Goal: Task Accomplishment & Management: Use online tool/utility

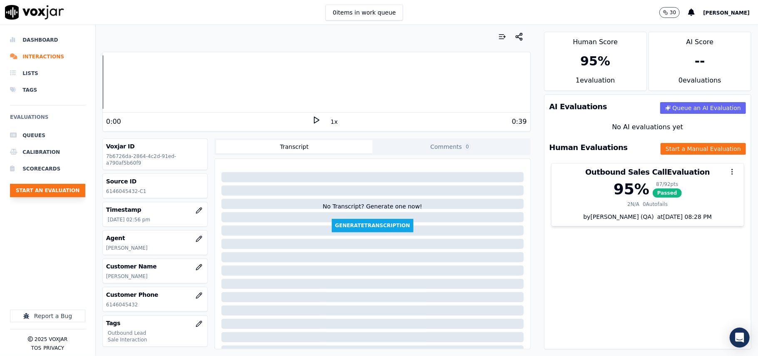
click at [38, 185] on button "Start an Evaluation" at bounding box center [47, 190] width 75 height 13
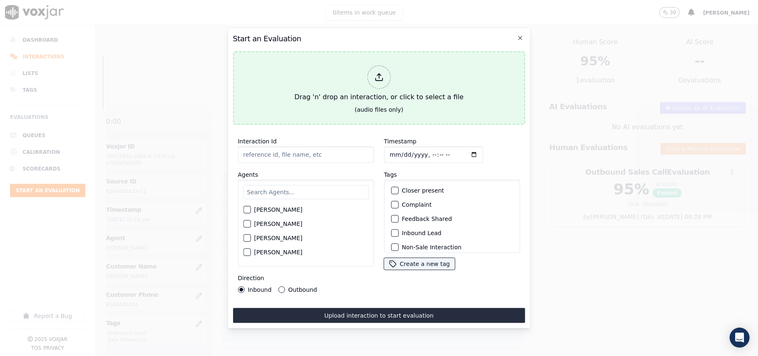
click at [348, 79] on div "Drag 'n' drop an interaction, or click to select a file" at bounding box center [379, 83] width 176 height 43
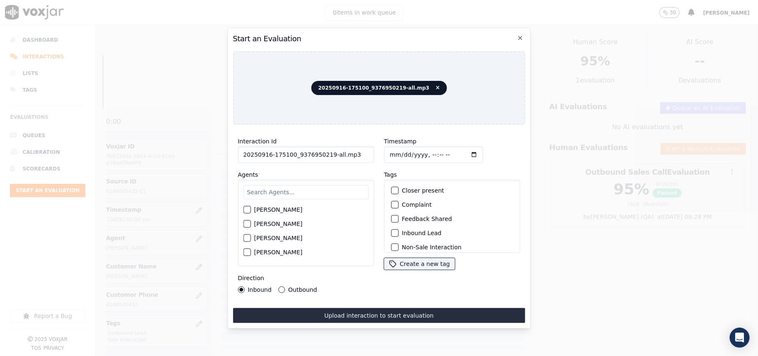
drag, startPoint x: 356, startPoint y: 150, endPoint x: 326, endPoint y: 158, distance: 31.9
click at [326, 158] on input "20250916-175100_9376950219-all.mp3" at bounding box center [306, 154] width 136 height 17
type input "20250916-175100_9376950219-C1"
click at [397, 151] on input "Timestamp" at bounding box center [433, 154] width 99 height 17
type input "[DATE]T15:30"
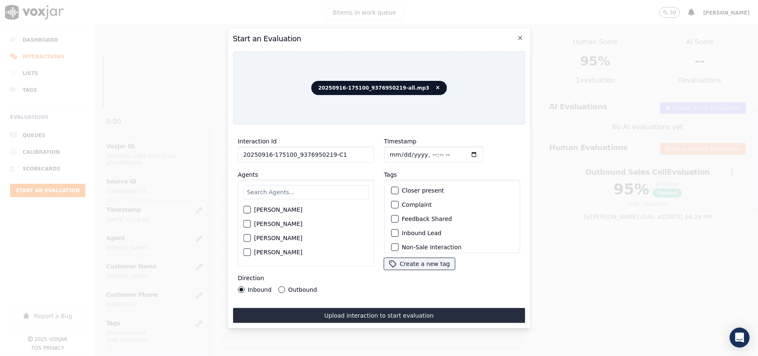
click at [323, 174] on div "Agents [PERSON_NAME] [PERSON_NAME] [PERSON_NAME] [PERSON_NAME] [PERSON_NAME] [P…" at bounding box center [306, 217] width 136 height 97
click at [307, 189] on input "text" at bounding box center [305, 192] width 125 height 14
paste input "Rayan"
click at [246, 190] on input "Rayan" at bounding box center [305, 193] width 125 height 17
drag, startPoint x: 292, startPoint y: 188, endPoint x: 205, endPoint y: 195, distance: 87.3
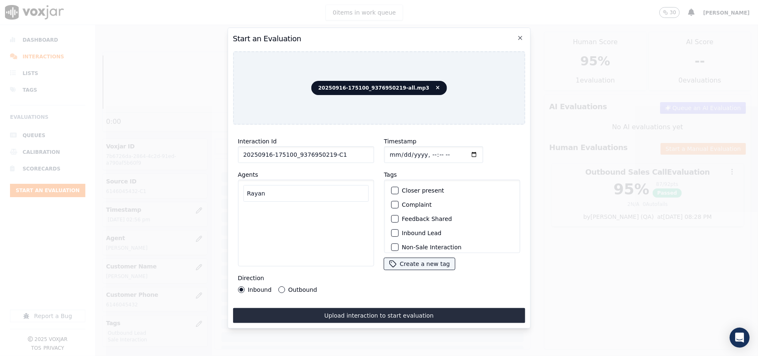
click at [207, 355] on div "Start an Evaluation 20250916-175100_9376950219-all.mp3 Interaction Id 20250916-…" at bounding box center [379, 356] width 758 height 0
type input "jack"
click at [241, 210] on div "[PERSON_NAME]" at bounding box center [306, 222] width 136 height 87
click at [242, 209] on div "[PERSON_NAME]" at bounding box center [306, 222] width 136 height 87
click at [247, 212] on div "[PERSON_NAME]" at bounding box center [305, 212] width 125 height 14
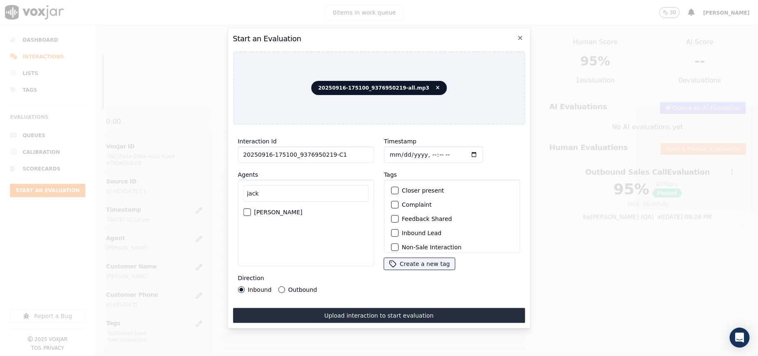
click at [244, 209] on div "button" at bounding box center [247, 212] width 6 height 6
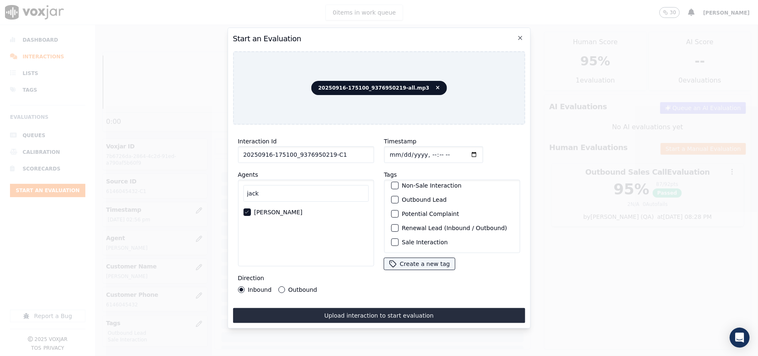
click at [395, 235] on div "Sale Interaction" at bounding box center [452, 242] width 129 height 14
click at [392, 197] on div "button" at bounding box center [394, 200] width 6 height 6
click at [391, 238] on button "Sale Interaction" at bounding box center [394, 241] width 7 height 7
click at [283, 287] on button "Outbound" at bounding box center [281, 289] width 7 height 7
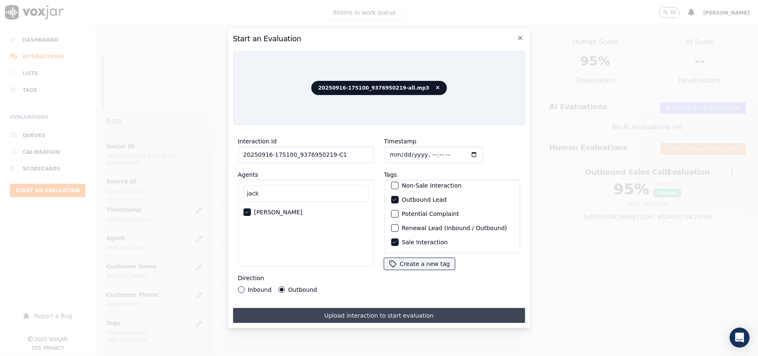
click at [320, 308] on button "Upload interaction to start evaluation" at bounding box center [379, 315] width 292 height 15
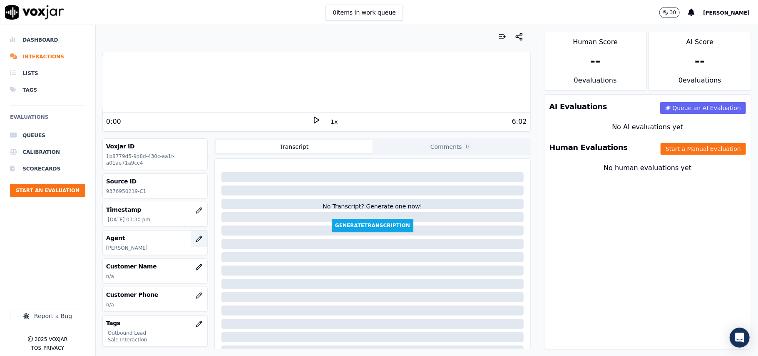
click at [196, 242] on icon "button" at bounding box center [199, 238] width 7 height 7
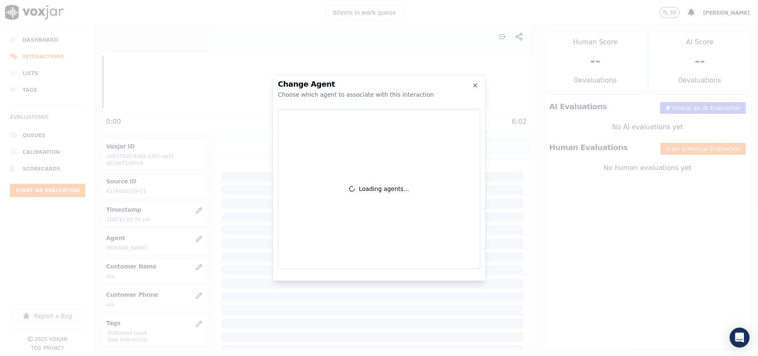
click at [187, 238] on div at bounding box center [379, 178] width 758 height 356
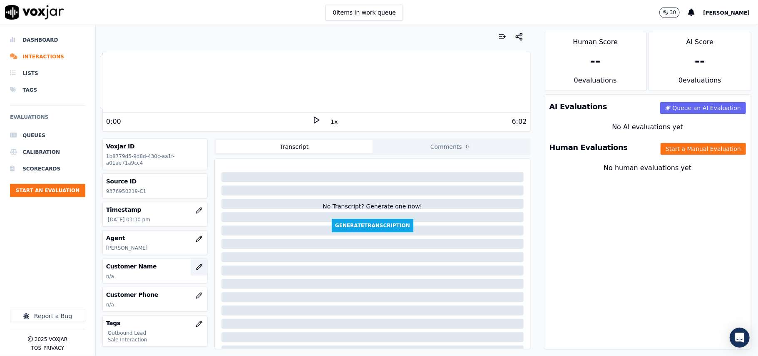
click at [192, 267] on button "button" at bounding box center [199, 267] width 17 height 17
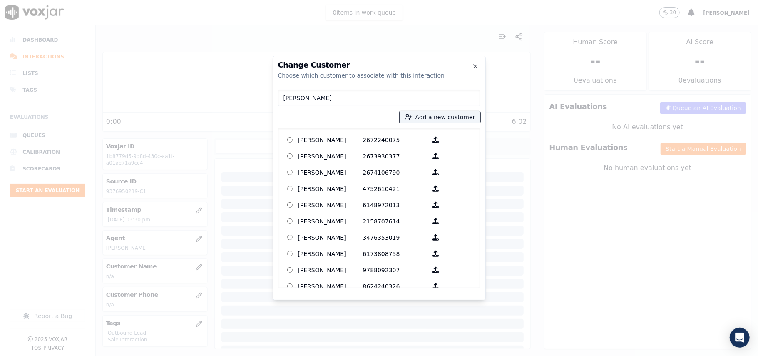
click at [284, 97] on input "[PERSON_NAME]" at bounding box center [379, 98] width 202 height 17
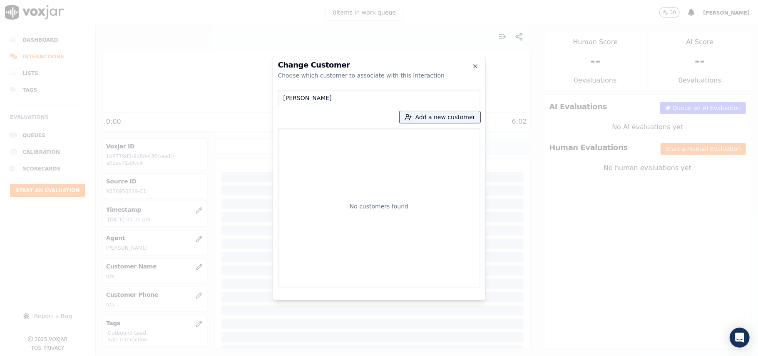
click at [286, 96] on input "[PERSON_NAME]" at bounding box center [379, 98] width 202 height 17
type input "[PERSON_NAME]"
click at [425, 119] on button "Add a new customer" at bounding box center [440, 117] width 81 height 12
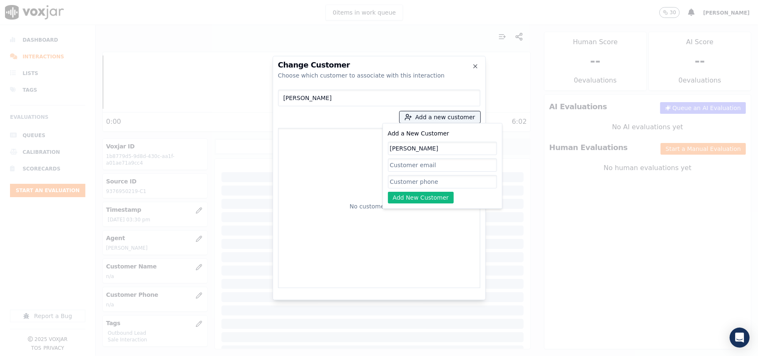
click at [390, 150] on input "[PERSON_NAME]" at bounding box center [442, 148] width 109 height 13
click at [393, 148] on input "[PERSON_NAME]" at bounding box center [442, 148] width 109 height 13
type input "[PERSON_NAME]"
click at [427, 184] on input "Add a New Customer" at bounding box center [442, 181] width 109 height 13
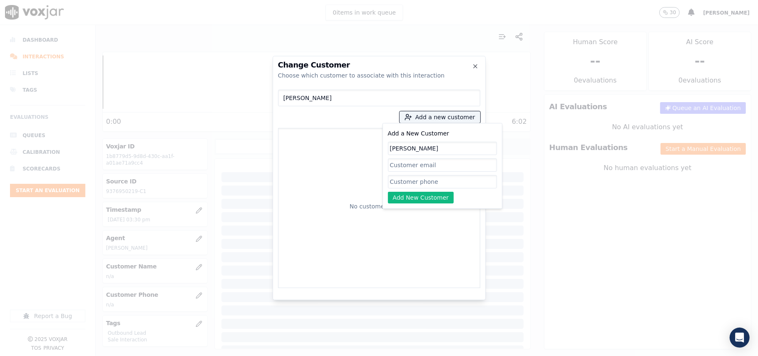
paste input "9376950219"
type input "9376950219"
click at [417, 194] on button "Add New Customer" at bounding box center [421, 198] width 66 height 12
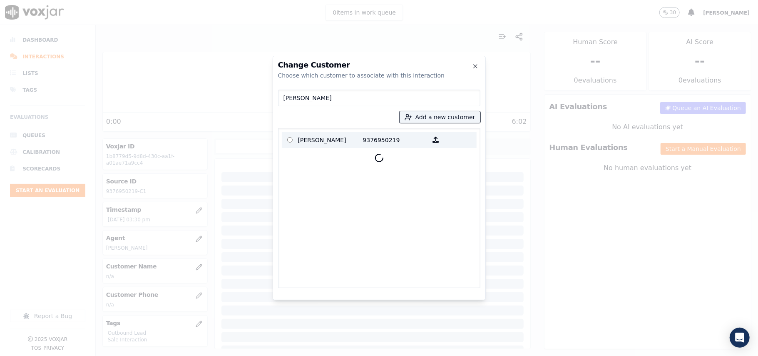
click at [304, 142] on p "[PERSON_NAME]" at bounding box center [330, 139] width 65 height 13
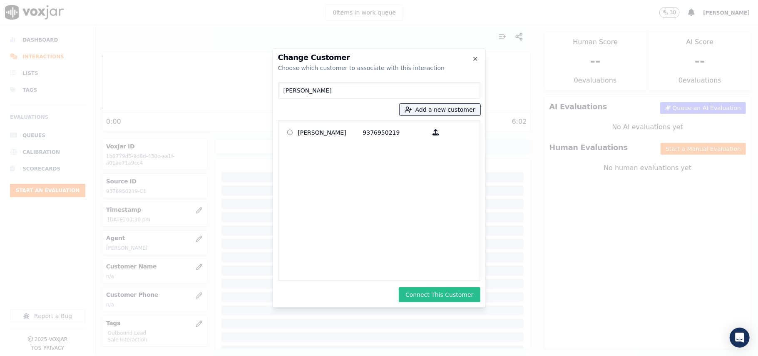
click at [420, 292] on button "Connect This Customer" at bounding box center [439, 294] width 81 height 15
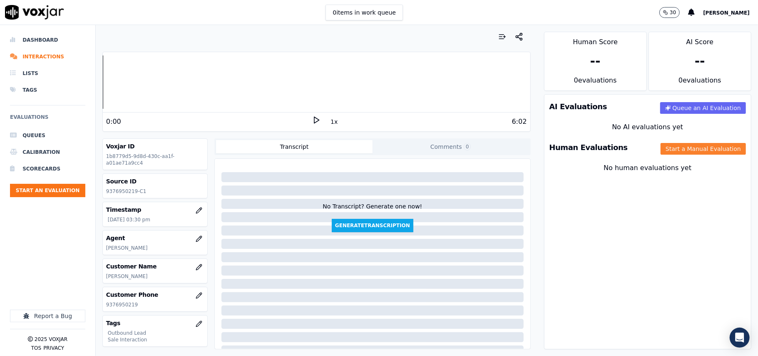
click at [661, 147] on button "Start a Manual Evaluation" at bounding box center [703, 149] width 85 height 12
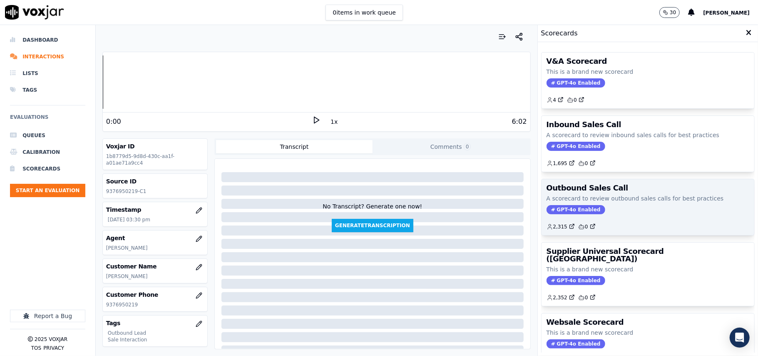
click at [547, 211] on span "GPT-4o Enabled" at bounding box center [576, 209] width 59 height 9
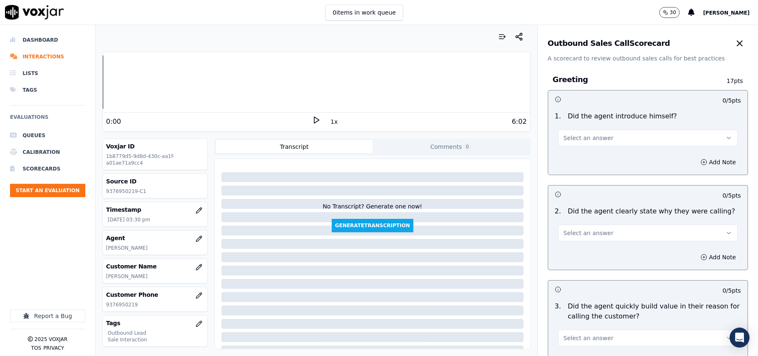
click at [568, 143] on button "Select an answer" at bounding box center [647, 137] width 179 height 17
click at [569, 150] on div "Yes" at bounding box center [630, 156] width 161 height 13
click at [580, 237] on button "Select an answer" at bounding box center [647, 232] width 179 height 17
click at [575, 251] on div "Yes" at bounding box center [630, 251] width 161 height 13
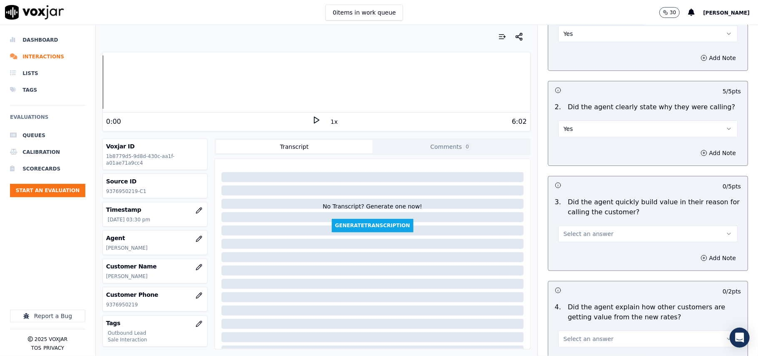
scroll to position [167, 0]
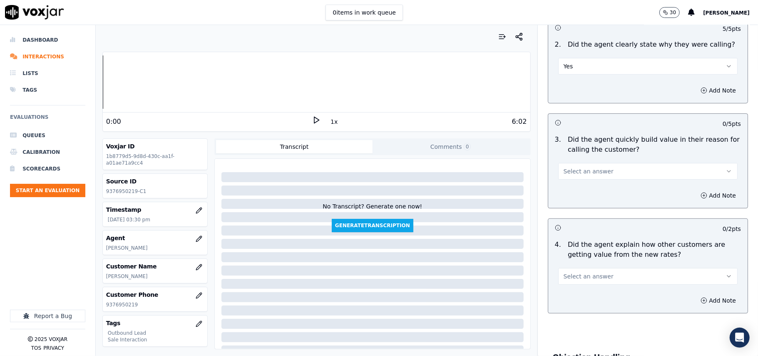
click at [583, 179] on button "Select an answer" at bounding box center [647, 171] width 179 height 17
click at [579, 194] on div "Yes" at bounding box center [630, 190] width 161 height 13
drag, startPoint x: 570, startPoint y: 281, endPoint x: 569, endPoint y: 285, distance: 4.7
click at [570, 282] on button "Select an answer" at bounding box center [647, 276] width 179 height 17
click at [569, 296] on div "Yes" at bounding box center [630, 295] width 161 height 13
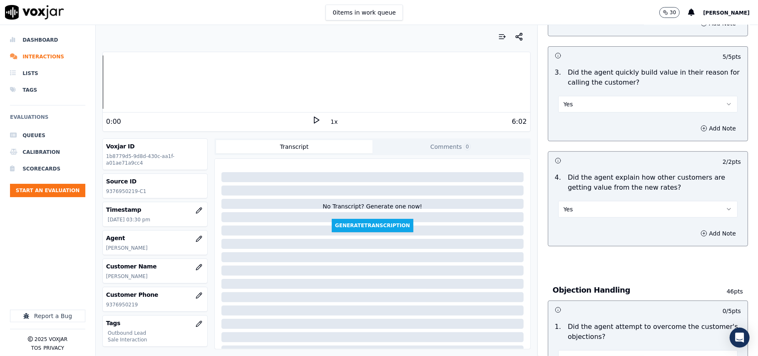
scroll to position [333, 0]
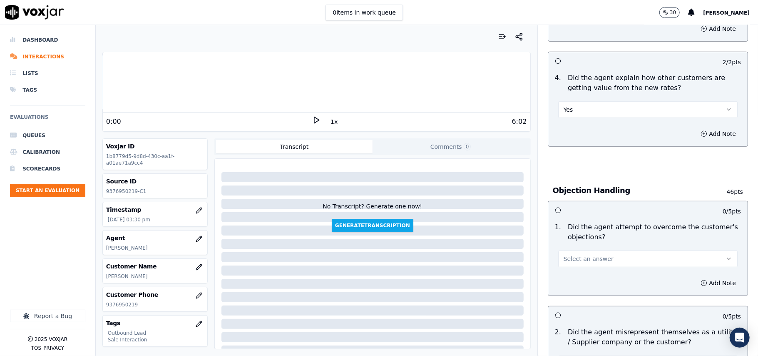
click at [589, 258] on span "Select an answer" at bounding box center [589, 258] width 50 height 8
click at [589, 272] on div "Yes" at bounding box center [630, 278] width 161 height 13
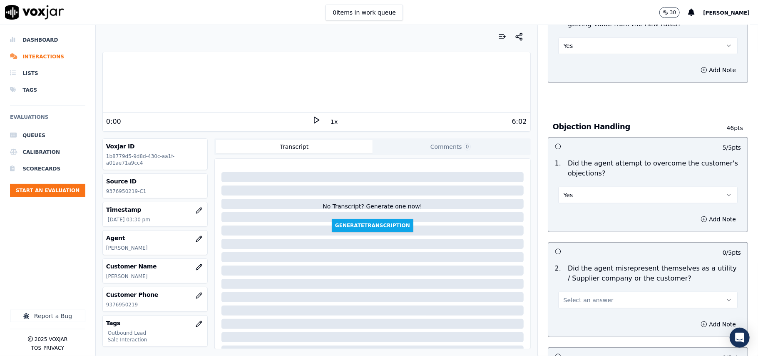
scroll to position [444, 0]
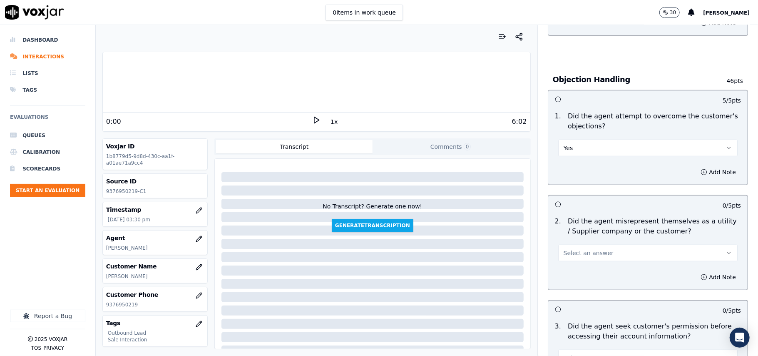
click at [597, 254] on button "Select an answer" at bounding box center [647, 252] width 179 height 17
click at [585, 283] on div "No" at bounding box center [630, 285] width 161 height 13
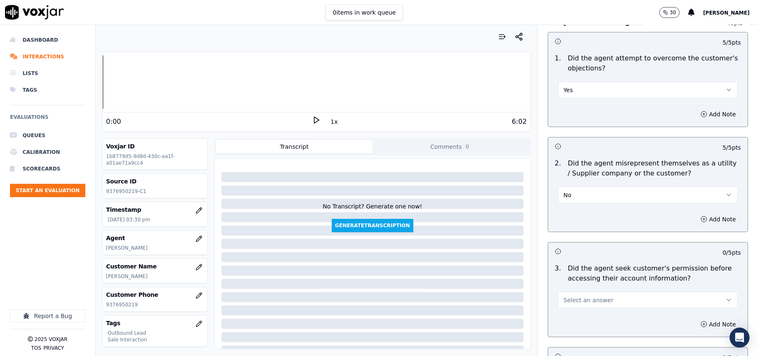
scroll to position [555, 0]
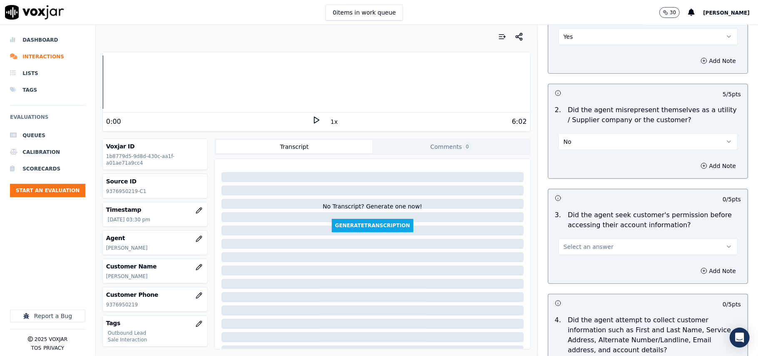
click at [587, 258] on div "3 . Did the agent seek customer's permission before accessing their account inf…" at bounding box center [647, 232] width 199 height 52
click at [583, 255] on button "Select an answer" at bounding box center [647, 246] width 179 height 17
click at [580, 269] on div "Yes" at bounding box center [630, 266] width 161 height 13
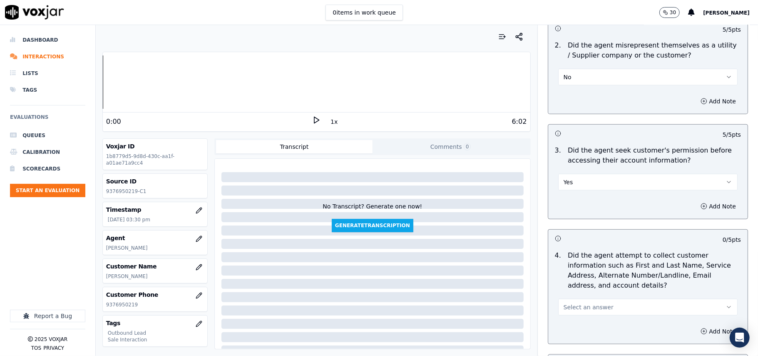
scroll to position [666, 0]
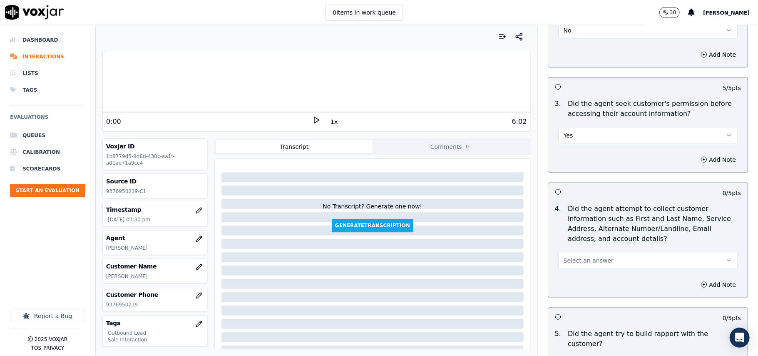
click at [587, 260] on span "Select an answer" at bounding box center [589, 260] width 50 height 8
click at [573, 309] on div "N/A" at bounding box center [630, 307] width 161 height 13
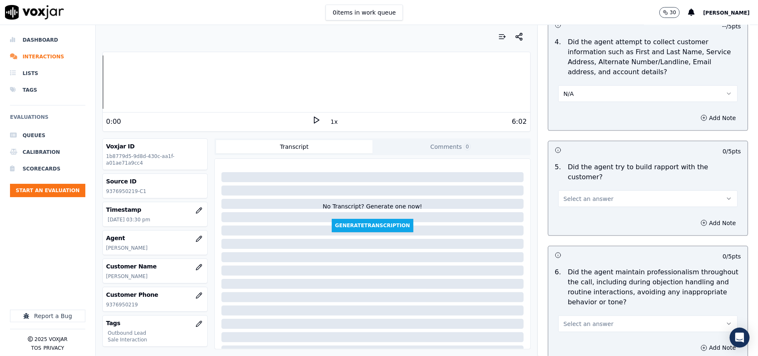
click at [572, 194] on span "Select an answer" at bounding box center [589, 198] width 50 height 8
click at [572, 211] on div "Yes" at bounding box center [630, 209] width 161 height 13
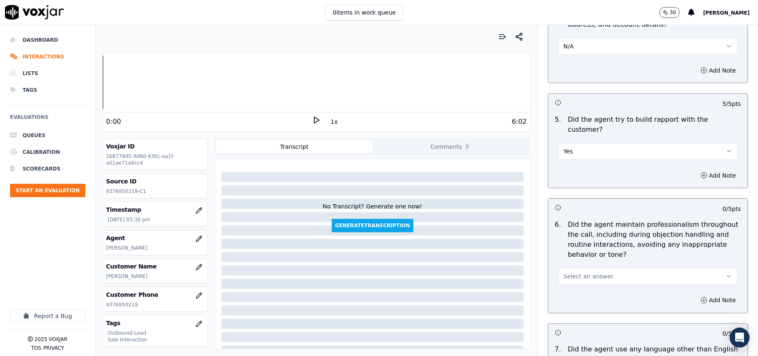
scroll to position [943, 0]
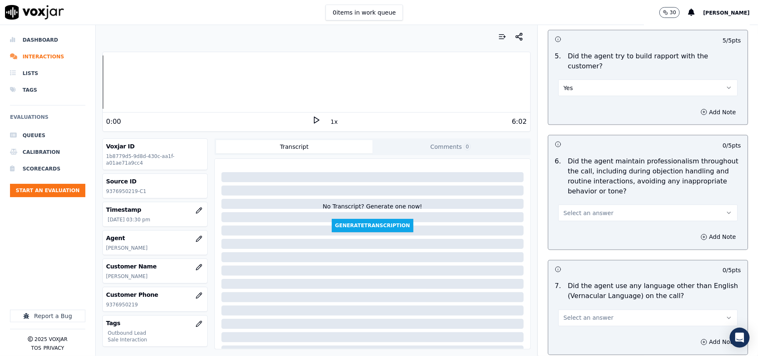
click at [595, 209] on span "Select an answer" at bounding box center [589, 213] width 50 height 8
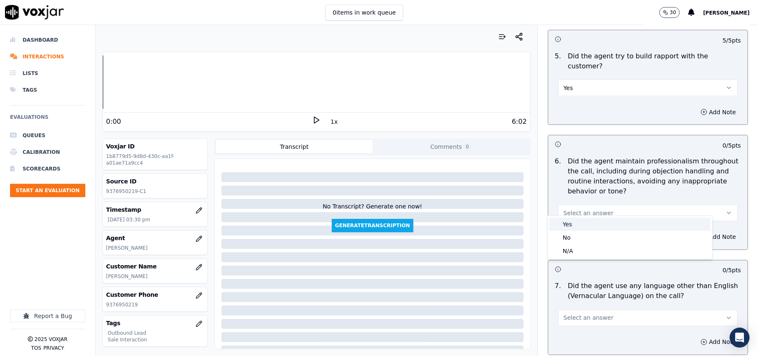
click at [589, 222] on div "Yes" at bounding box center [630, 223] width 161 height 13
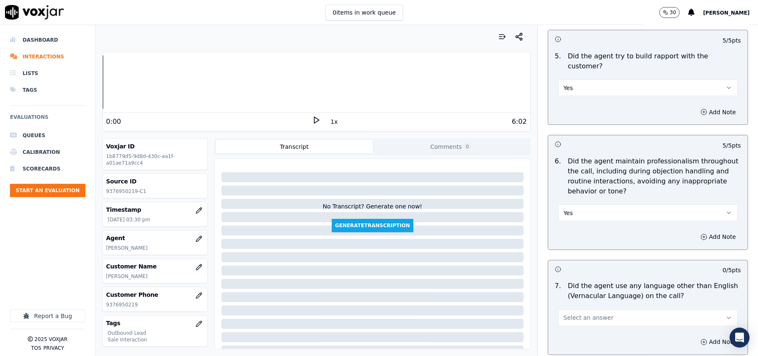
click at [585, 313] on span "Select an answer" at bounding box center [589, 317] width 50 height 8
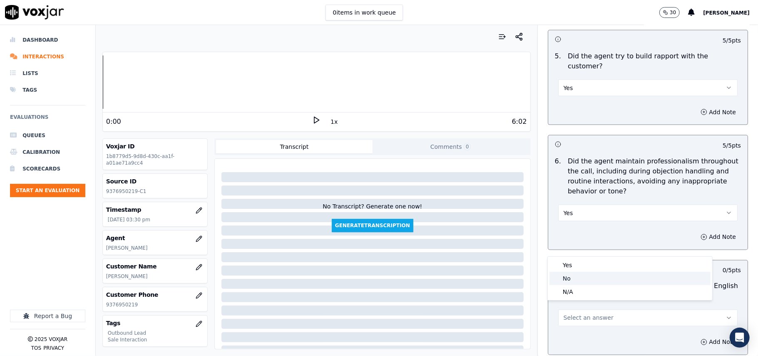
click at [575, 284] on div "No" at bounding box center [630, 277] width 161 height 13
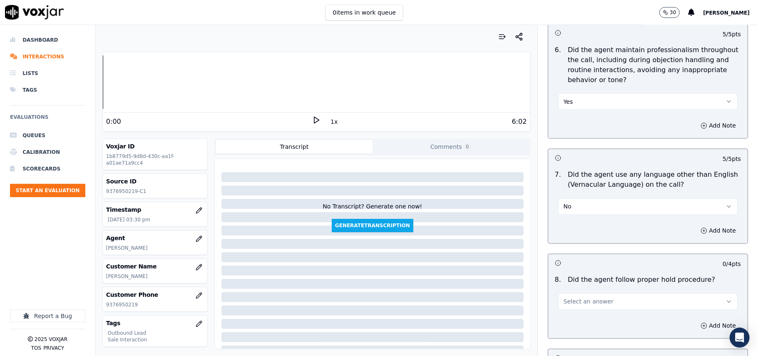
scroll to position [1110, 0]
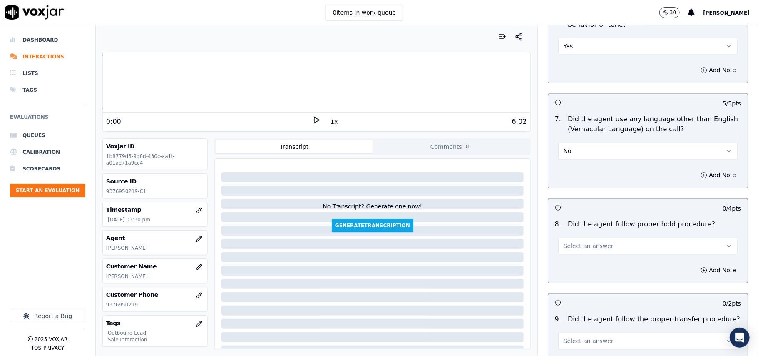
click at [588, 244] on button "Select an answer" at bounding box center [647, 246] width 179 height 17
click at [585, 260] on div "Yes" at bounding box center [630, 257] width 161 height 13
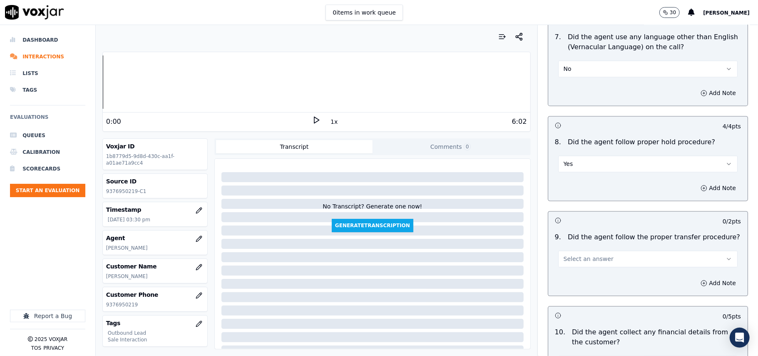
scroll to position [1276, 0]
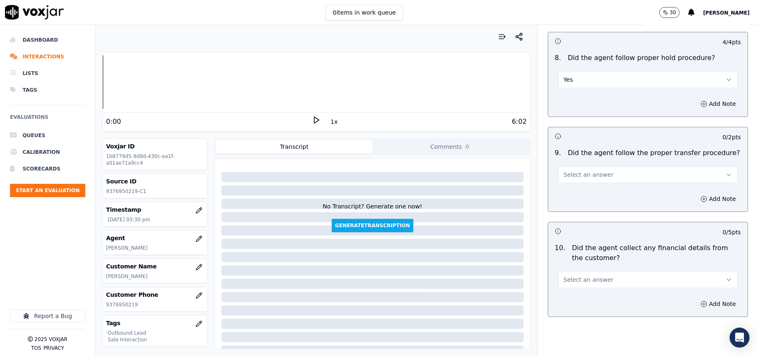
click at [593, 170] on span "Select an answer" at bounding box center [589, 174] width 50 height 8
click at [593, 187] on div "Yes" at bounding box center [630, 186] width 161 height 13
click at [592, 275] on span "Select an answer" at bounding box center [589, 279] width 50 height 8
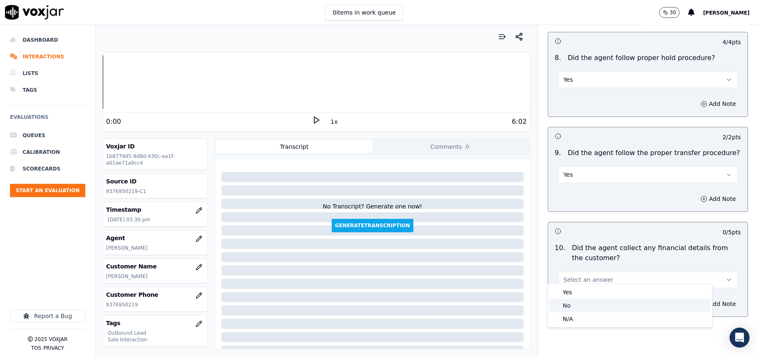
click at [567, 304] on div "No" at bounding box center [630, 305] width 161 height 13
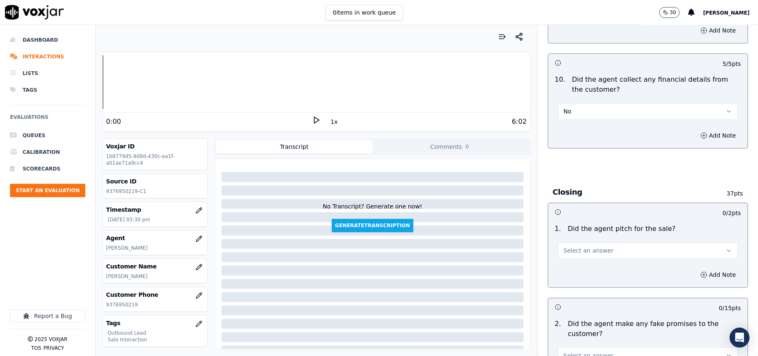
scroll to position [1499, 0]
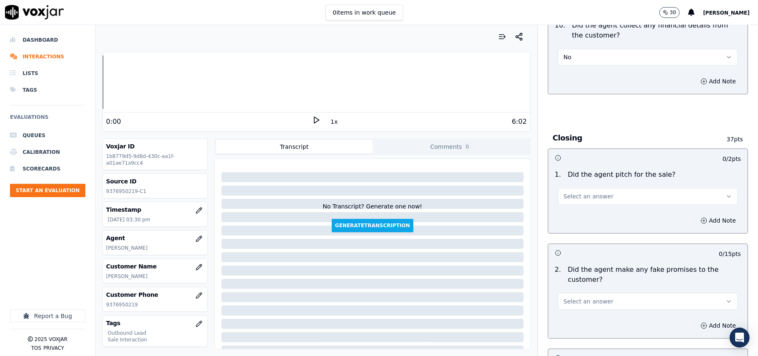
click at [600, 190] on button "Select an answer" at bounding box center [647, 196] width 179 height 17
click at [586, 203] on div "Yes" at bounding box center [630, 208] width 161 height 13
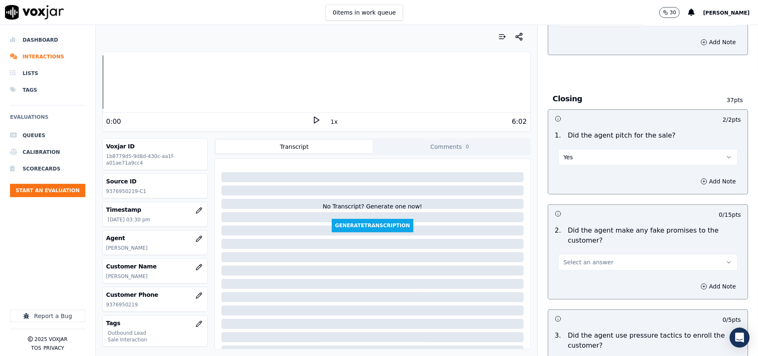
scroll to position [1554, 0]
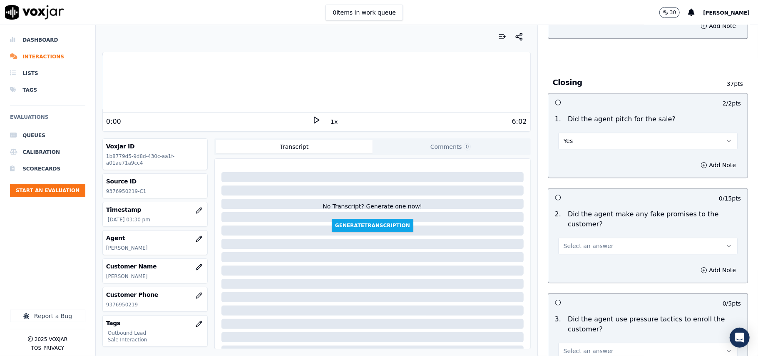
click at [582, 241] on span "Select an answer" at bounding box center [589, 245] width 50 height 8
click at [568, 274] on div "No" at bounding box center [630, 271] width 161 height 13
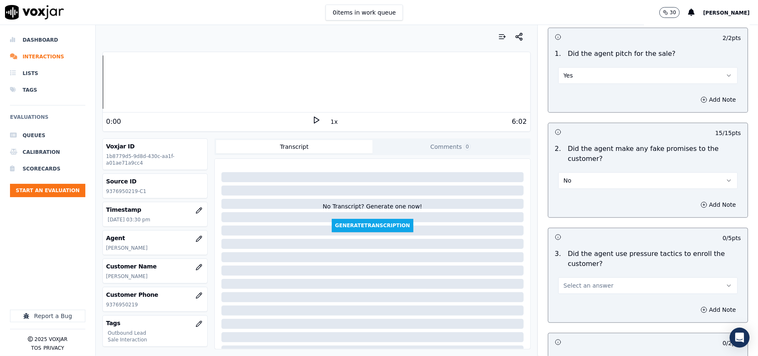
scroll to position [1665, 0]
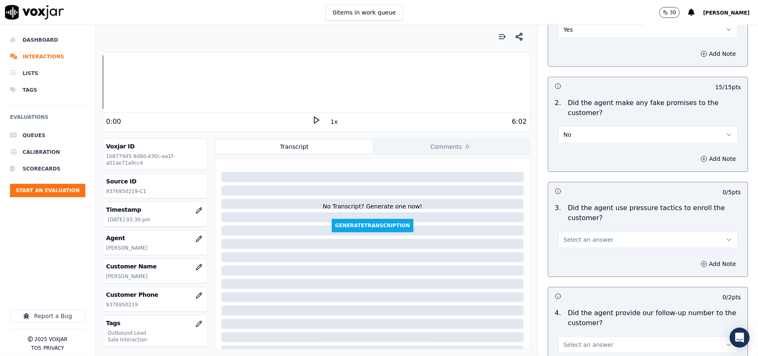
click at [622, 231] on button "Select an answer" at bounding box center [647, 239] width 179 height 17
click at [591, 262] on div "No" at bounding box center [630, 265] width 161 height 13
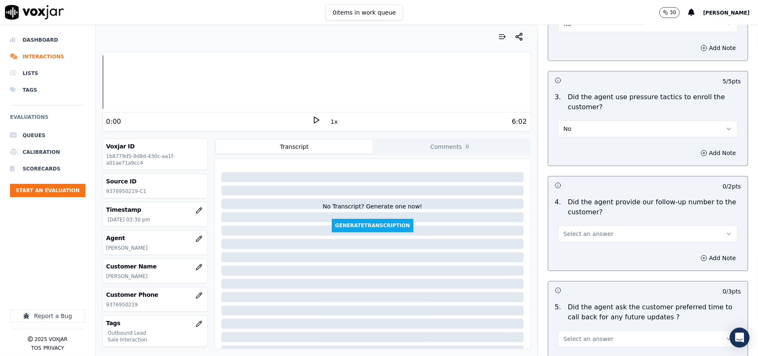
click at [608, 226] on button "Select an answer" at bounding box center [647, 233] width 179 height 17
click at [592, 249] on div "Yes" at bounding box center [630, 246] width 161 height 13
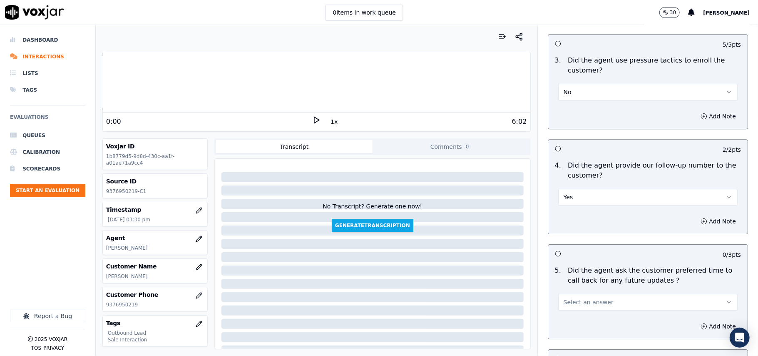
scroll to position [1832, 0]
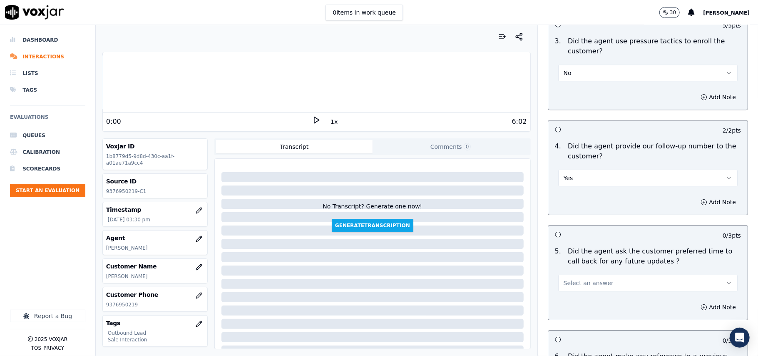
click at [573, 279] on span "Select an answer" at bounding box center [589, 283] width 50 height 8
drag, startPoint x: 577, startPoint y: 323, endPoint x: 580, endPoint y: 308, distance: 15.2
click at [578, 324] on div "N/A" at bounding box center [630, 323] width 161 height 13
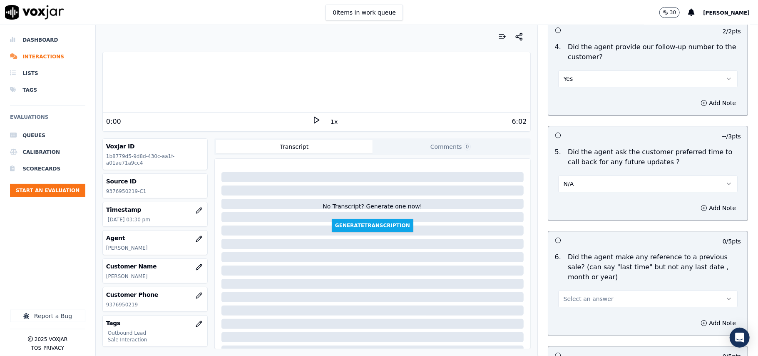
scroll to position [1998, 0]
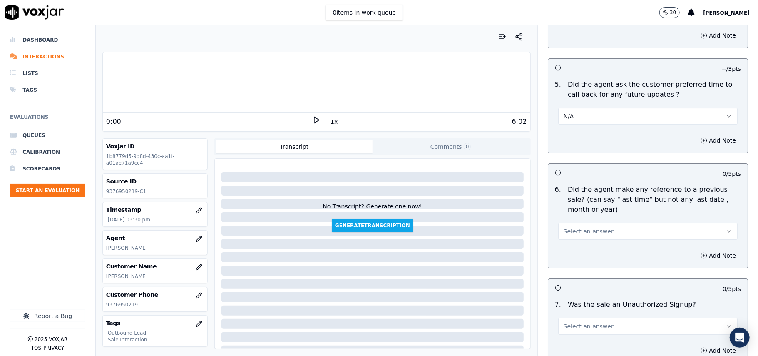
click at [570, 232] on button "Select an answer" at bounding box center [647, 231] width 179 height 17
click at [570, 256] on div "No" at bounding box center [630, 258] width 161 height 13
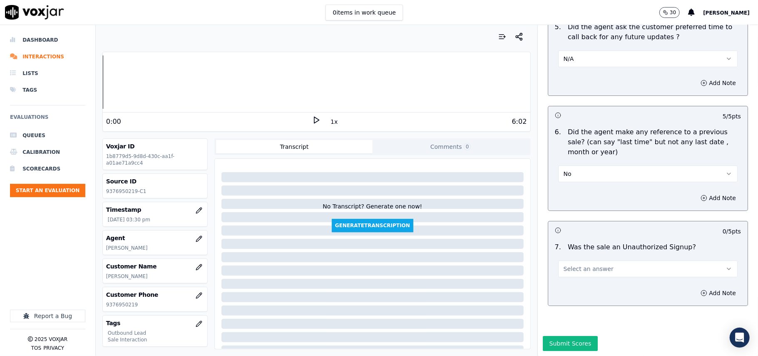
scroll to position [2077, 0]
click at [568, 260] on button "Select an answer" at bounding box center [647, 268] width 179 height 17
click at [560, 276] on div "No" at bounding box center [630, 275] width 161 height 13
click at [543, 336] on button "Submit Scores" at bounding box center [570, 343] width 55 height 15
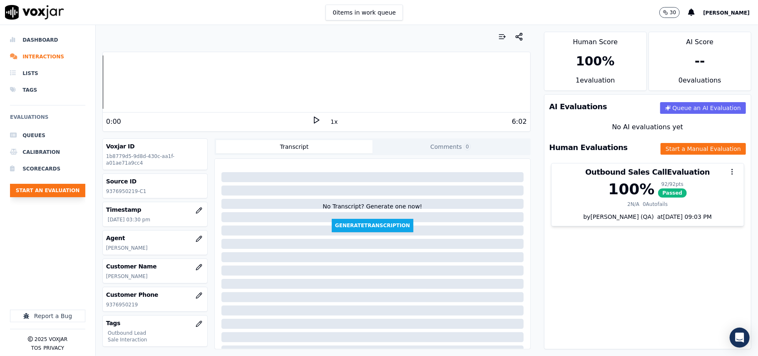
click at [64, 189] on button "Start an Evaluation" at bounding box center [47, 190] width 75 height 13
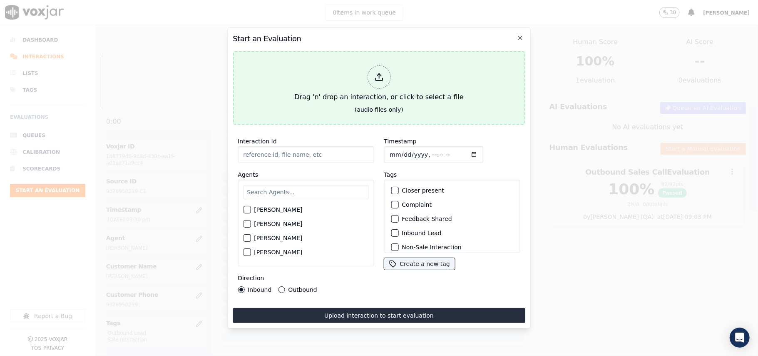
click at [364, 87] on div "Drag 'n' drop an interaction, or click to select a file" at bounding box center [379, 83] width 176 height 43
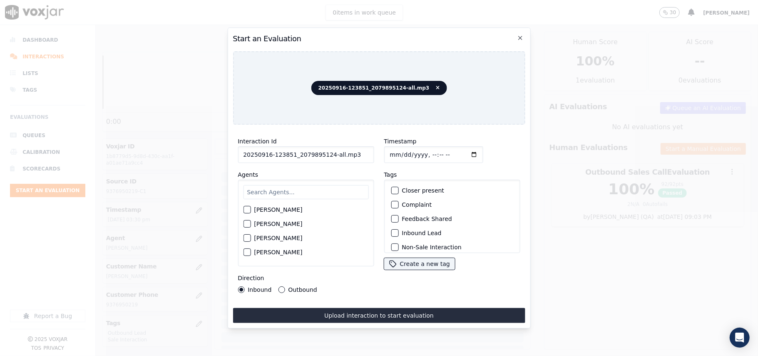
click at [326, 154] on input "20250916-123851_2079895124-all.mp3" at bounding box center [306, 154] width 136 height 17
type input "20250916-123851_2079895124-C1"
click at [400, 152] on input "Timestamp" at bounding box center [433, 154] width 99 height 17
type input "[DATE]T15:33"
click at [318, 186] on input "text" at bounding box center [305, 192] width 125 height 14
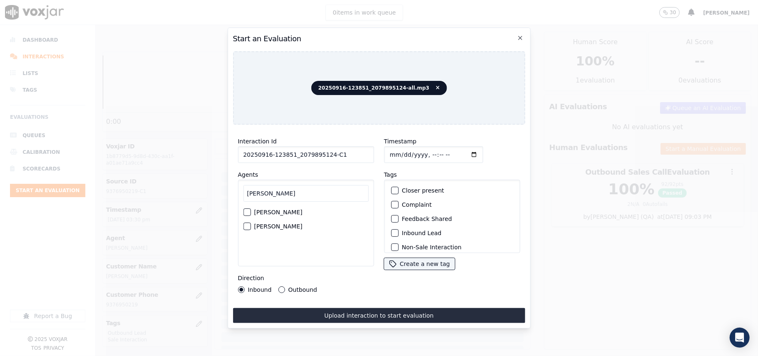
type input "[PERSON_NAME]"
click at [261, 223] on label "[PERSON_NAME]" at bounding box center [278, 226] width 48 height 6
click at [251, 222] on button "[PERSON_NAME]" at bounding box center [246, 225] width 7 height 7
click at [401, 226] on div "Inbound Lead" at bounding box center [452, 233] width 129 height 14
click at [391, 231] on div "button" at bounding box center [394, 233] width 6 height 6
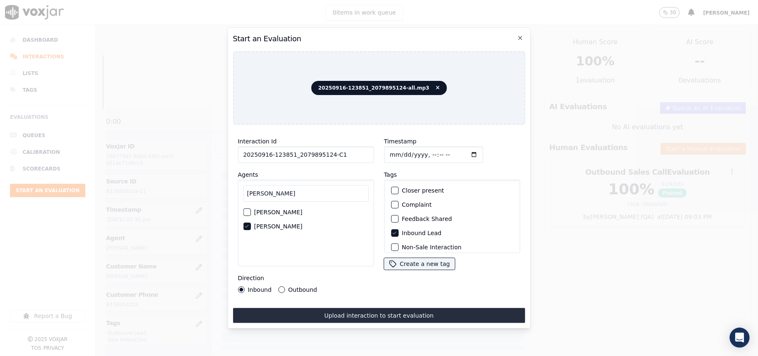
scroll to position [72, 0]
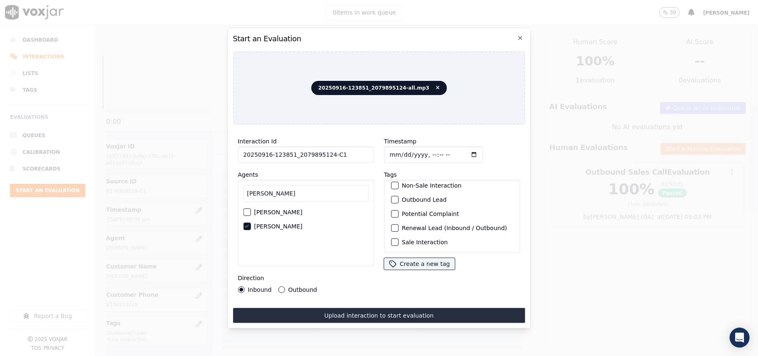
click at [391, 238] on button "Sale Interaction" at bounding box center [394, 241] width 7 height 7
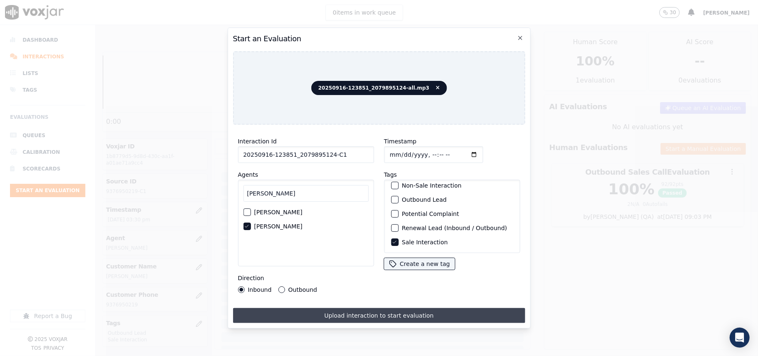
click at [351, 313] on button "Upload interaction to start evaluation" at bounding box center [379, 315] width 292 height 15
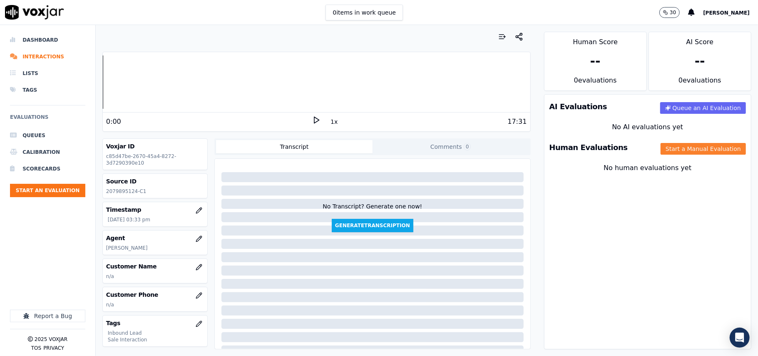
click at [661, 147] on button "Start a Manual Evaluation" at bounding box center [703, 149] width 85 height 12
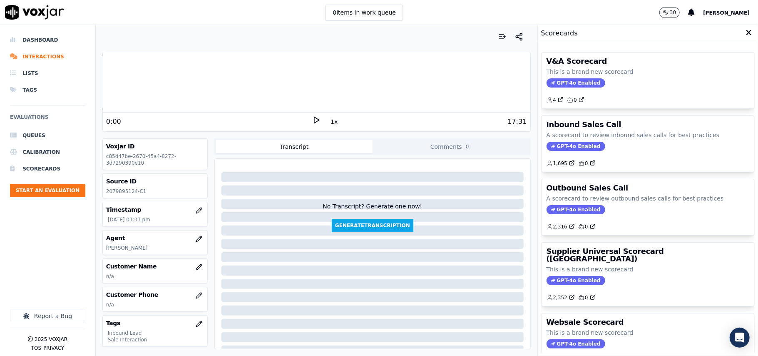
click at [147, 281] on div "Customer Name n/a" at bounding box center [155, 271] width 104 height 24
click at [196, 269] on icon "button" at bounding box center [198, 266] width 5 height 5
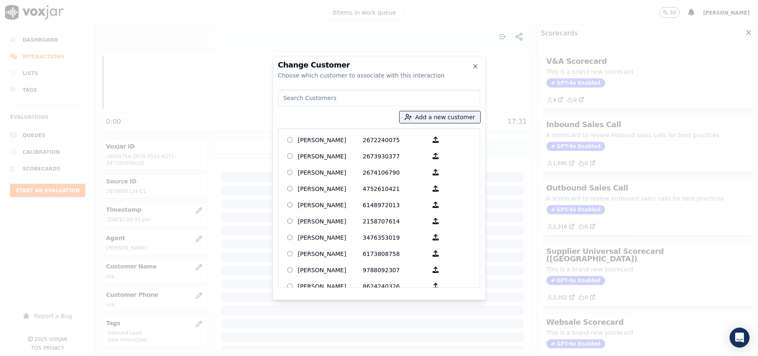
paste input "[PERSON_NAME]"
click at [286, 97] on input "[PERSON_NAME]" at bounding box center [379, 98] width 202 height 17
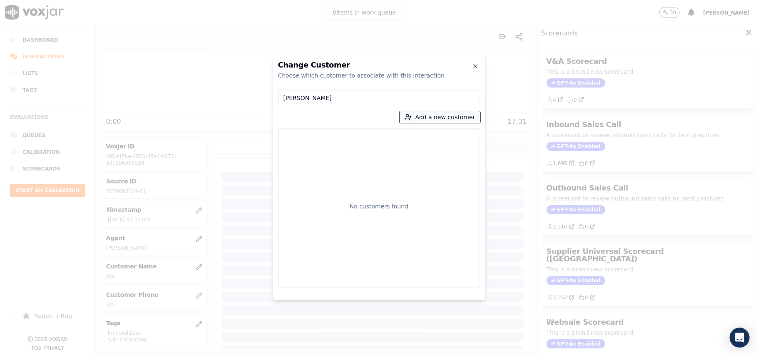
type input "[PERSON_NAME]"
click at [445, 118] on button "Add a new customer" at bounding box center [440, 117] width 81 height 12
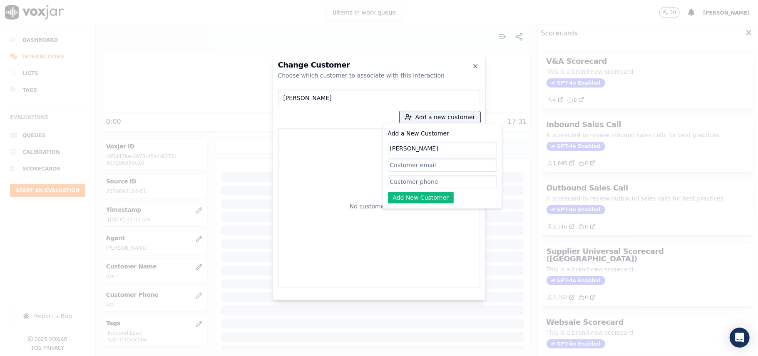
type input "[PERSON_NAME]"
click at [408, 177] on input "Add a New Customer" at bounding box center [442, 181] width 109 height 13
paste input "2079895124 2076596589"
click at [430, 179] on input "2079895124 2076596589" at bounding box center [442, 181] width 109 height 13
type input "2079895124-2076596589"
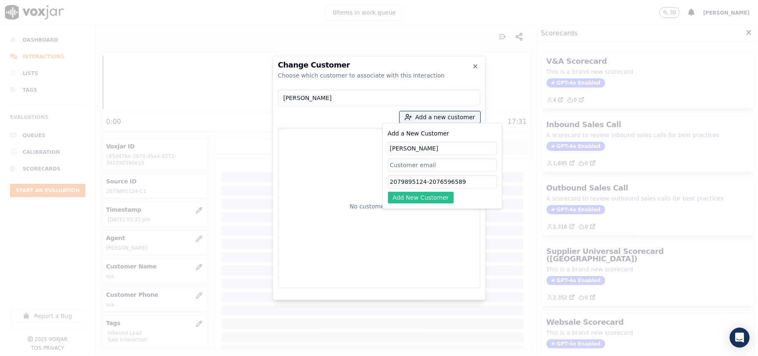
click at [426, 196] on button "Add New Customer" at bounding box center [421, 198] width 66 height 12
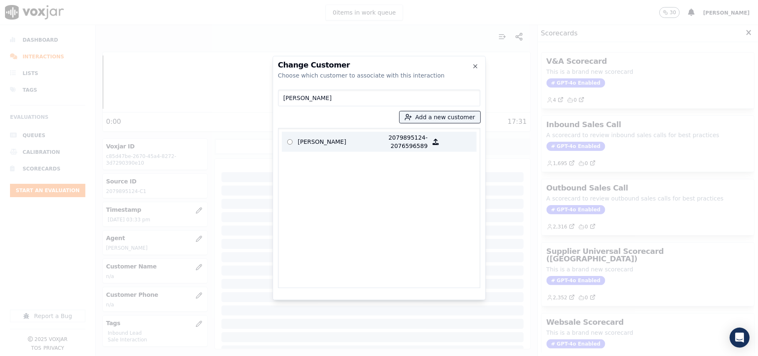
click at [358, 144] on p "[PERSON_NAME]" at bounding box center [330, 141] width 65 height 17
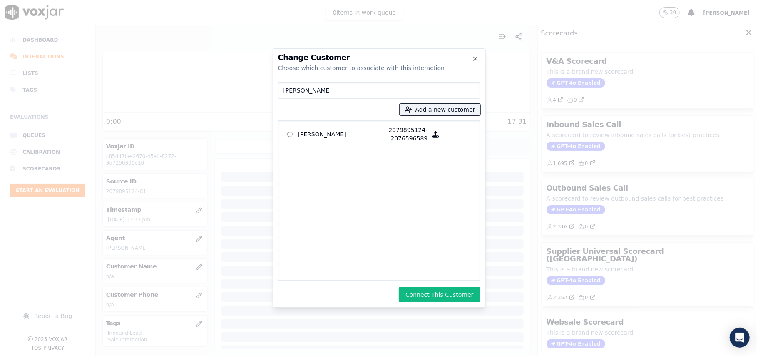
click at [422, 289] on button "Connect This Customer" at bounding box center [439, 294] width 81 height 15
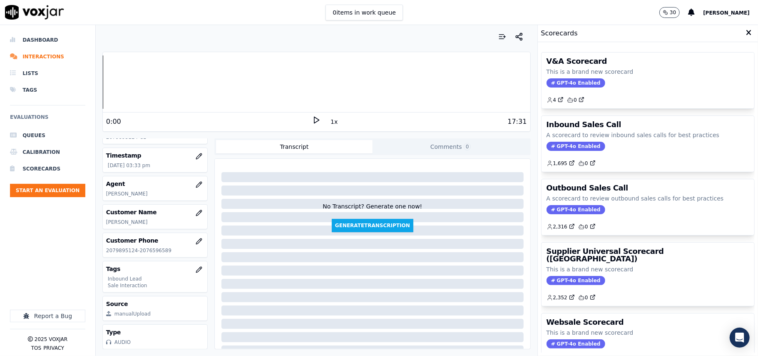
scroll to position [82, 0]
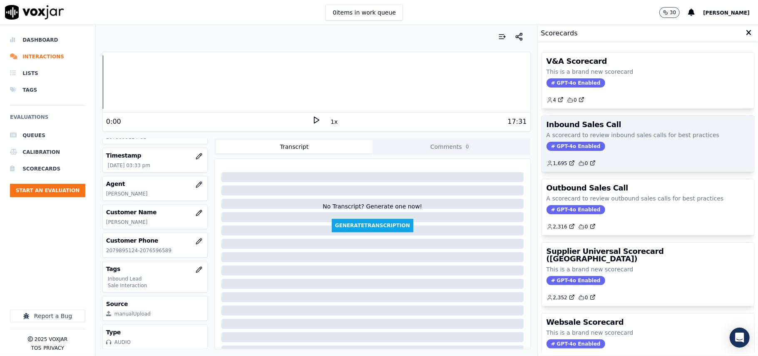
click at [548, 145] on span "GPT-4o Enabled" at bounding box center [576, 146] width 59 height 9
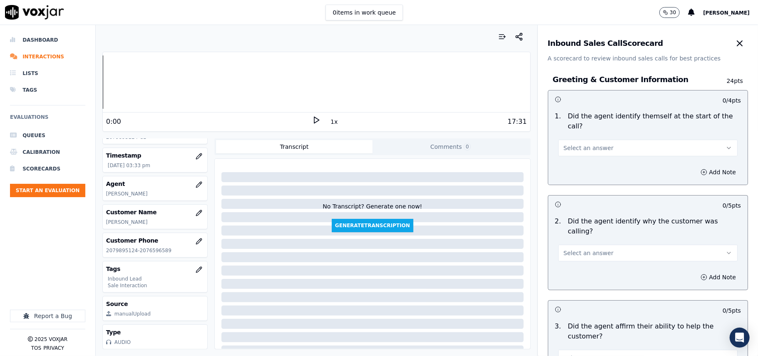
click at [565, 144] on button "Select an answer" at bounding box center [647, 147] width 179 height 17
click at [565, 162] on div "Yes" at bounding box center [630, 156] width 161 height 13
click at [578, 249] on span "Select an answer" at bounding box center [589, 253] width 50 height 8
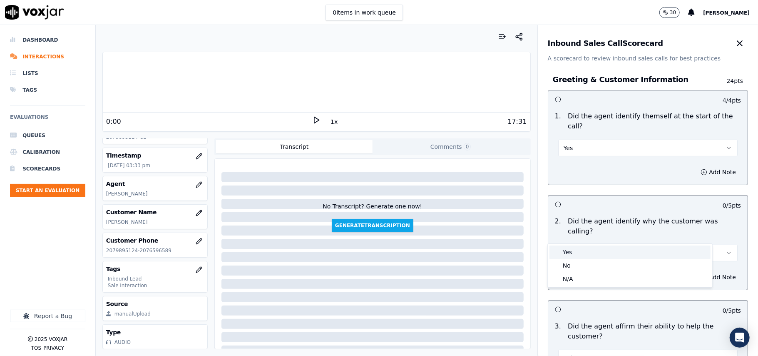
click at [574, 255] on div "Yes" at bounding box center [630, 251] width 161 height 13
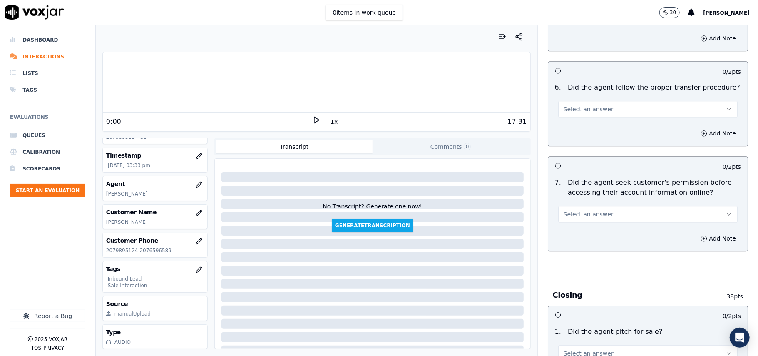
scroll to position [2330, 0]
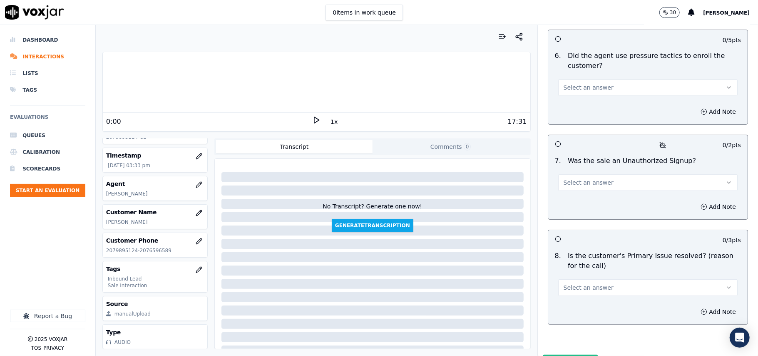
click at [609, 279] on button "Select an answer" at bounding box center [647, 287] width 179 height 17
click at [563, 277] on div "No" at bounding box center [630, 275] width 161 height 13
drag, startPoint x: 577, startPoint y: 241, endPoint x: 580, endPoint y: 251, distance: 11.1
click at [578, 279] on button "No" at bounding box center [647, 287] width 179 height 17
click at [572, 262] on div "Yes" at bounding box center [630, 262] width 161 height 13
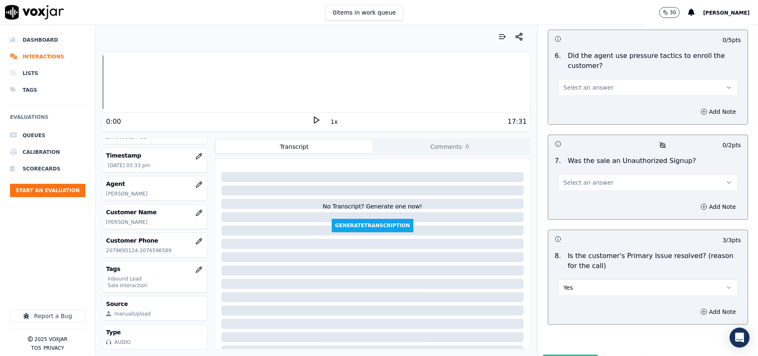
click at [568, 178] on span "Select an answer" at bounding box center [589, 182] width 50 height 8
click at [575, 164] on div "No" at bounding box center [630, 170] width 161 height 13
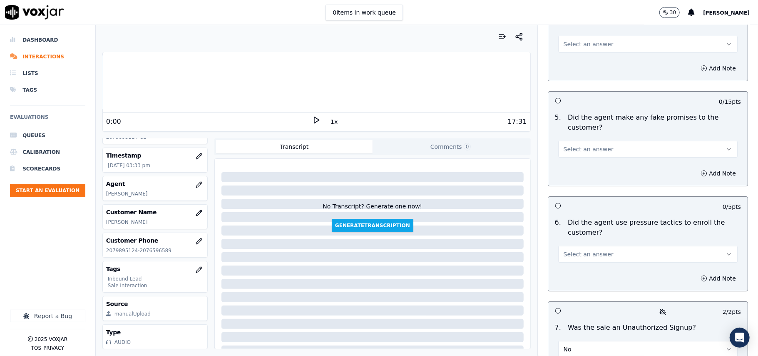
click at [587, 250] on span "Select an answer" at bounding box center [589, 254] width 50 height 8
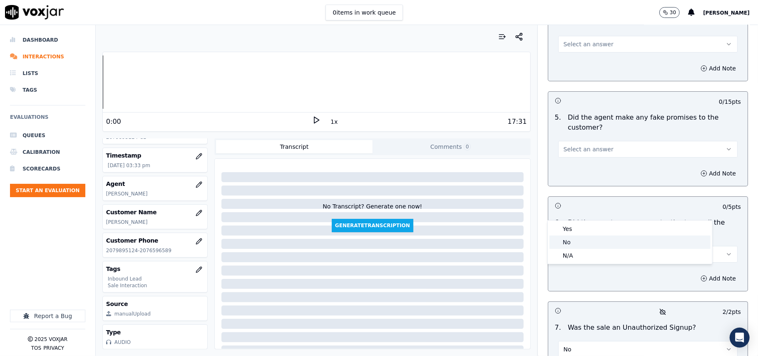
click at [580, 247] on div "No" at bounding box center [630, 241] width 161 height 13
click at [565, 141] on button "Select an answer" at bounding box center [647, 149] width 179 height 17
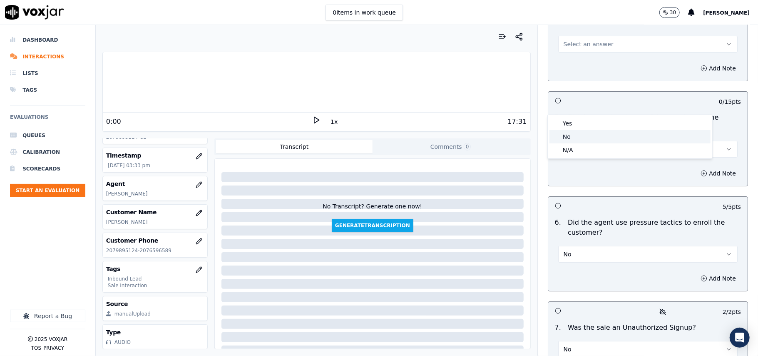
click at [569, 141] on div "No" at bounding box center [630, 136] width 161 height 13
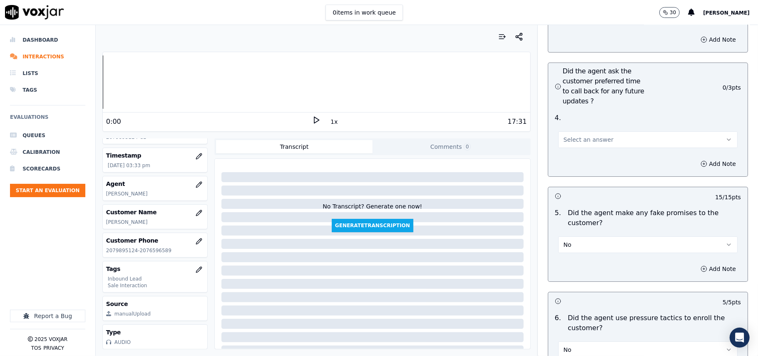
scroll to position [1997, 0]
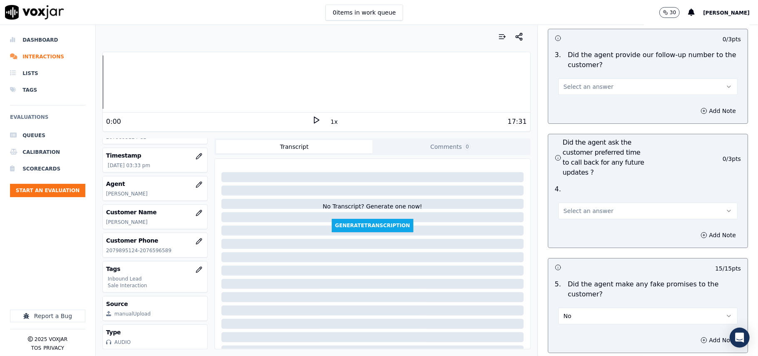
drag, startPoint x: 581, startPoint y: 164, endPoint x: 582, endPoint y: 170, distance: 6.7
click at [582, 206] on span "Select an answer" at bounding box center [589, 210] width 50 height 8
click at [581, 184] on div "Yes" at bounding box center [630, 184] width 161 height 13
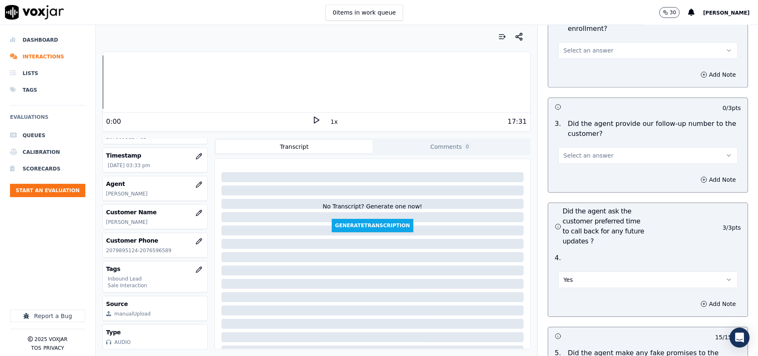
scroll to position [1831, 0]
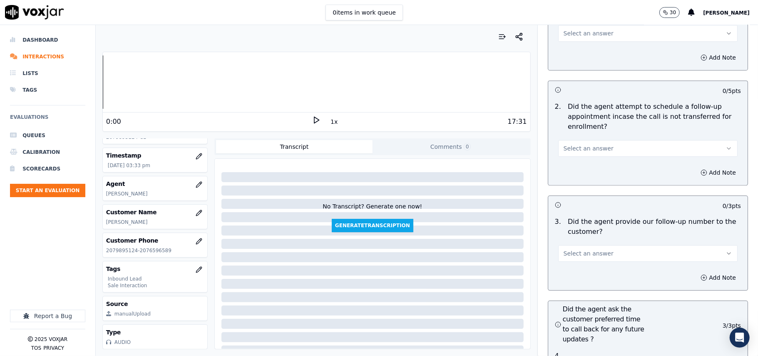
click at [587, 236] on div "Select an answer" at bounding box center [648, 248] width 193 height 25
click at [587, 245] on button "Select an answer" at bounding box center [647, 253] width 179 height 17
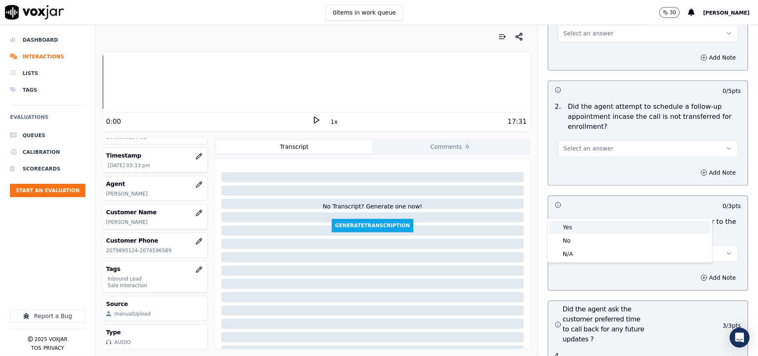
click at [578, 229] on div "Yes" at bounding box center [630, 226] width 161 height 13
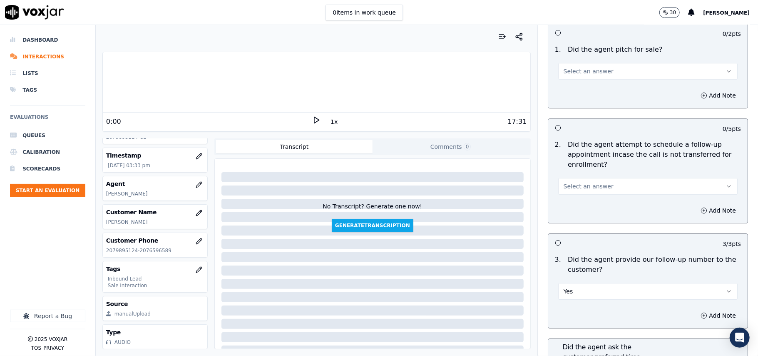
scroll to position [1719, 0]
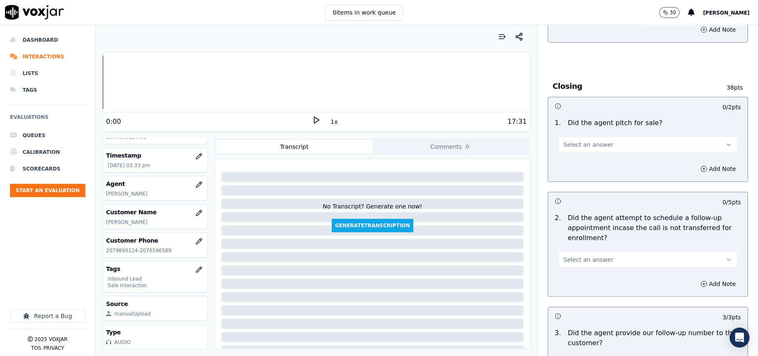
click at [580, 255] on span "Select an answer" at bounding box center [589, 259] width 50 height 8
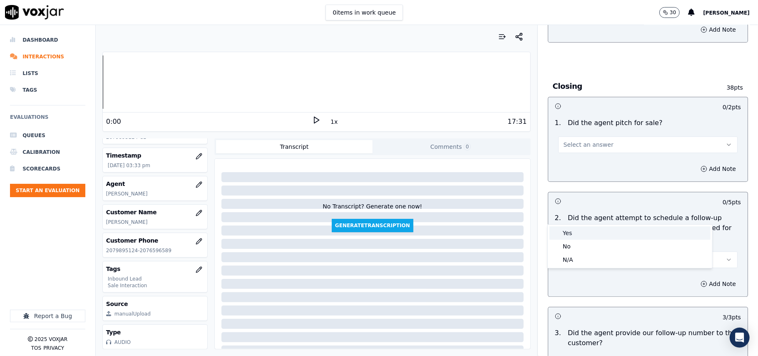
click at [575, 231] on div "Yes" at bounding box center [630, 232] width 161 height 13
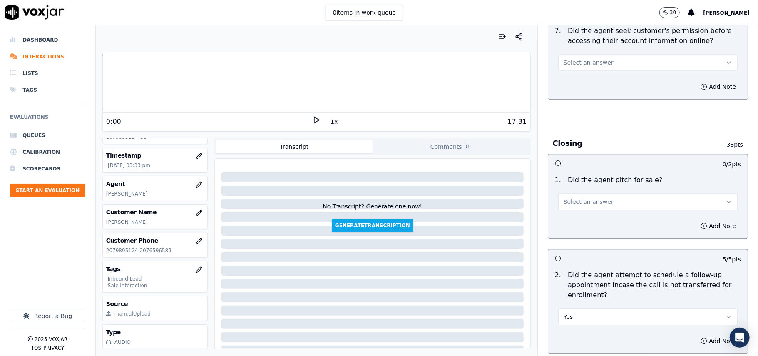
scroll to position [1609, 0]
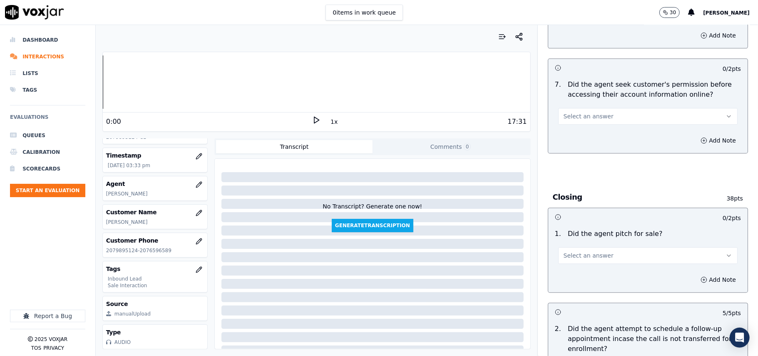
click at [584, 247] on button "Select an answer" at bounding box center [647, 255] width 179 height 17
click at [582, 232] on div "Yes" at bounding box center [630, 228] width 161 height 13
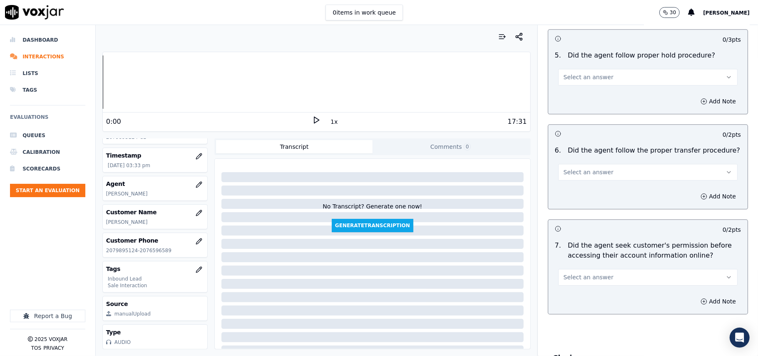
scroll to position [1442, 0]
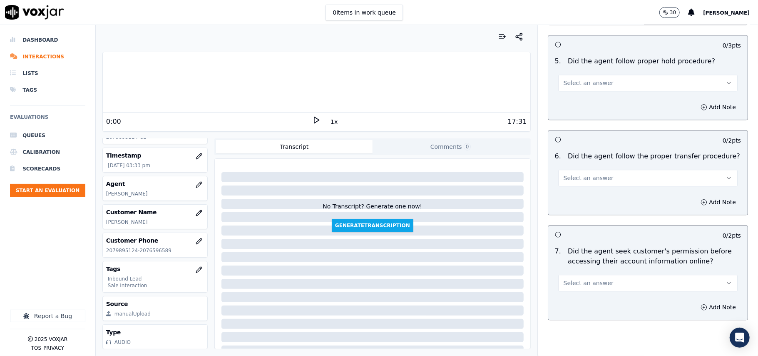
click at [575, 279] on span "Select an answer" at bounding box center [589, 283] width 50 height 8
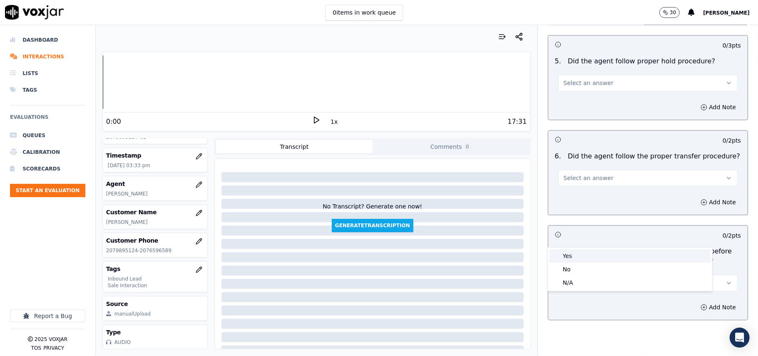
click at [573, 257] on div "Yes" at bounding box center [630, 255] width 161 height 13
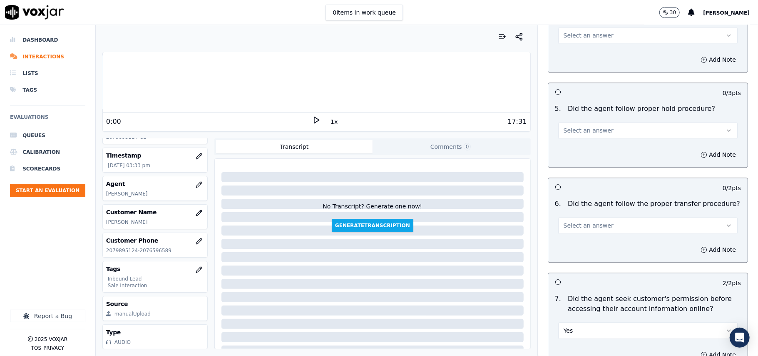
scroll to position [1331, 0]
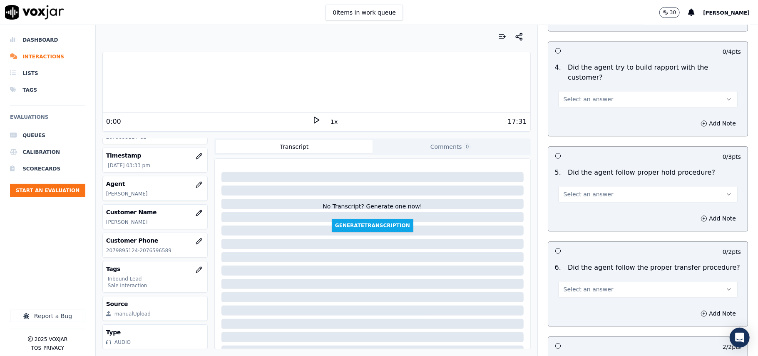
click at [595, 281] on button "Select an answer" at bounding box center [647, 289] width 179 height 17
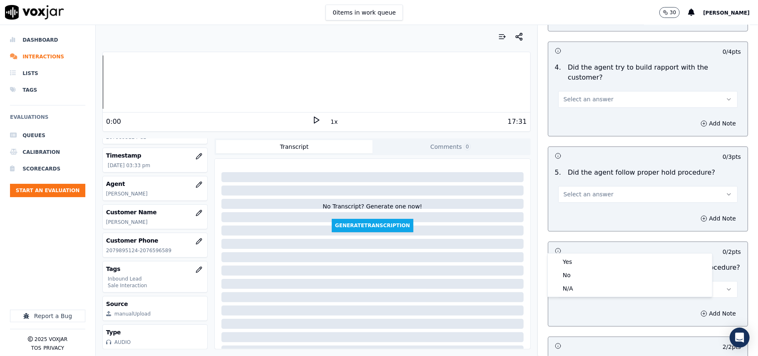
click at [592, 256] on div "Yes" at bounding box center [630, 261] width 161 height 13
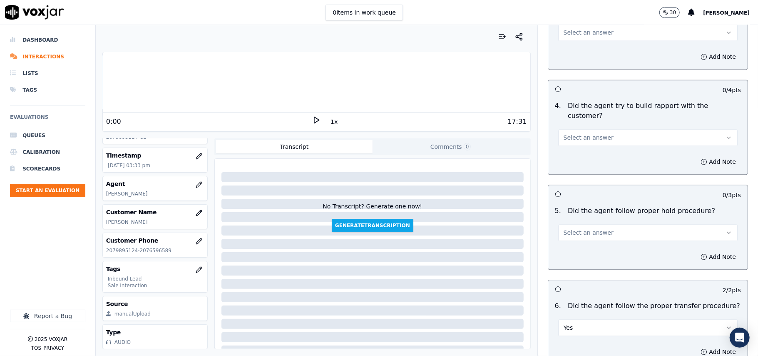
scroll to position [1276, 0]
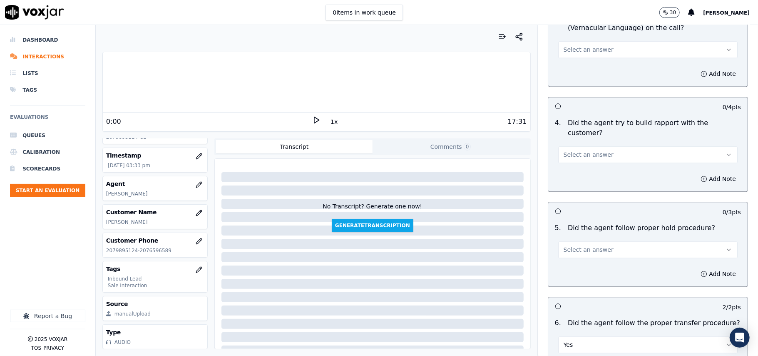
click at [579, 245] on span "Select an answer" at bounding box center [589, 249] width 50 height 8
click at [584, 223] on div "Yes" at bounding box center [630, 221] width 161 height 13
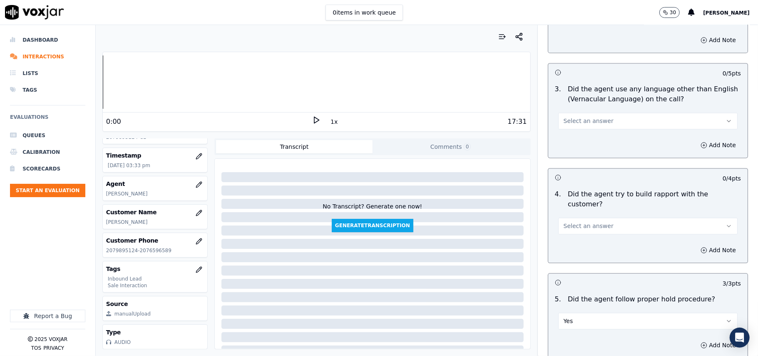
scroll to position [1109, 0]
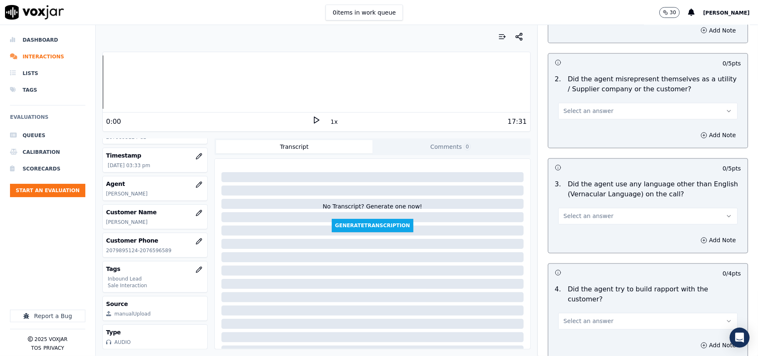
click at [582, 317] on span "Select an answer" at bounding box center [589, 321] width 50 height 8
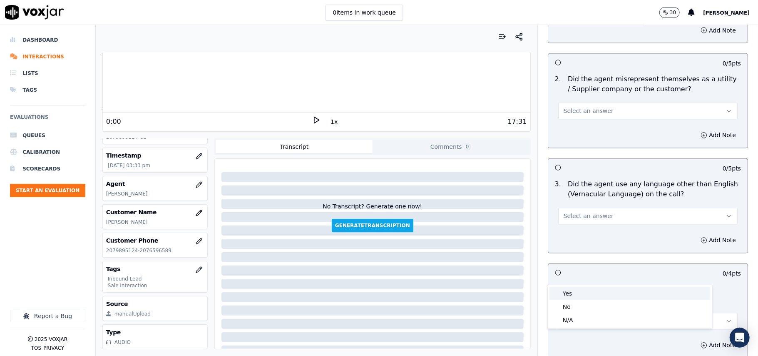
click at [575, 294] on div "Yes" at bounding box center [630, 292] width 161 height 13
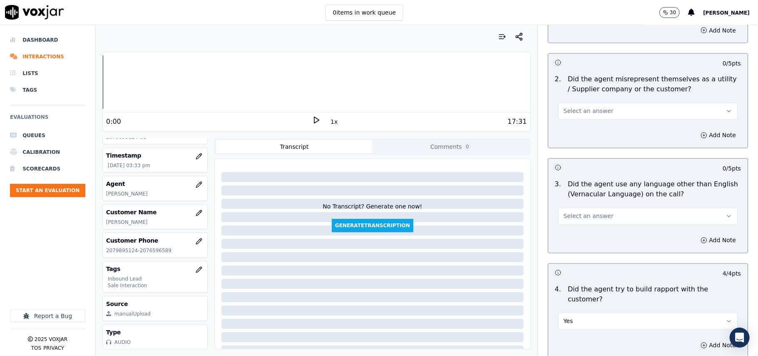
click at [580, 208] on button "Select an answer" at bounding box center [647, 216] width 179 height 17
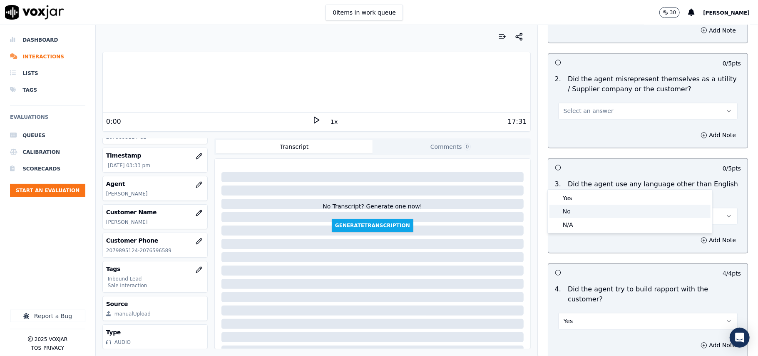
click at [572, 214] on div "No" at bounding box center [630, 210] width 161 height 13
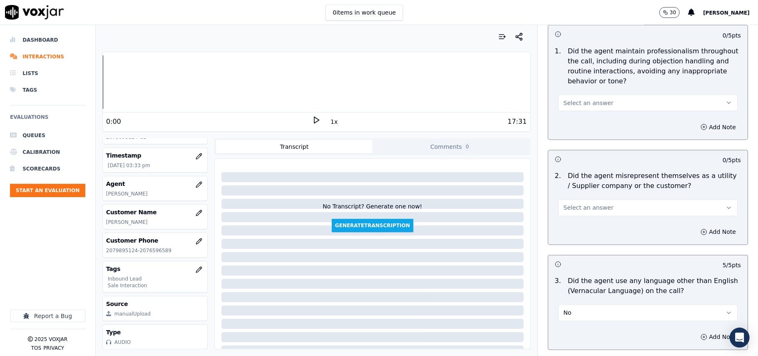
scroll to position [943, 0]
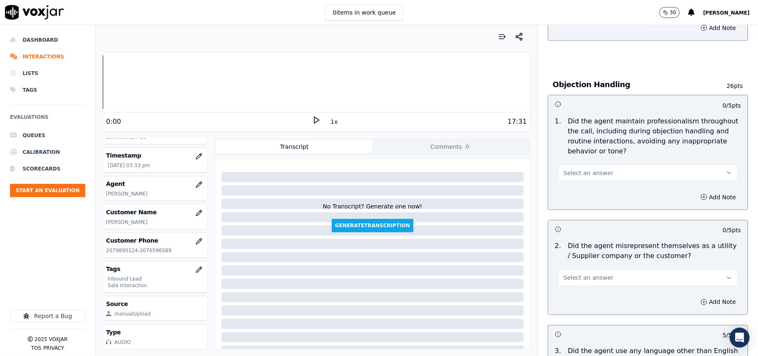
drag, startPoint x: 577, startPoint y: 233, endPoint x: 578, endPoint y: 242, distance: 8.8
click at [577, 269] on button "Select an answer" at bounding box center [647, 277] width 179 height 17
click at [578, 261] on div "Yes" at bounding box center [630, 259] width 161 height 13
click at [577, 269] on button "Yes" at bounding box center [647, 277] width 179 height 17
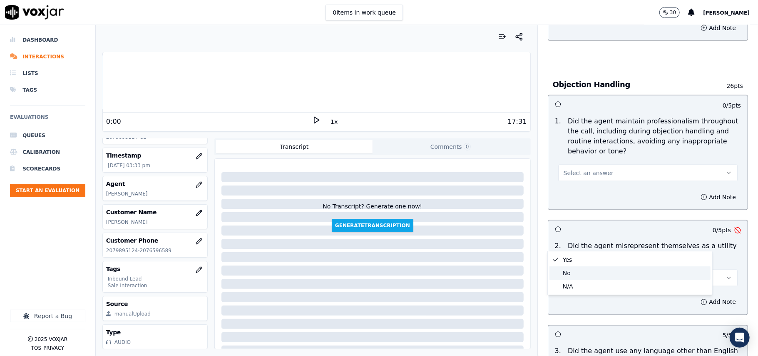
click at [573, 272] on div "No" at bounding box center [630, 272] width 161 height 13
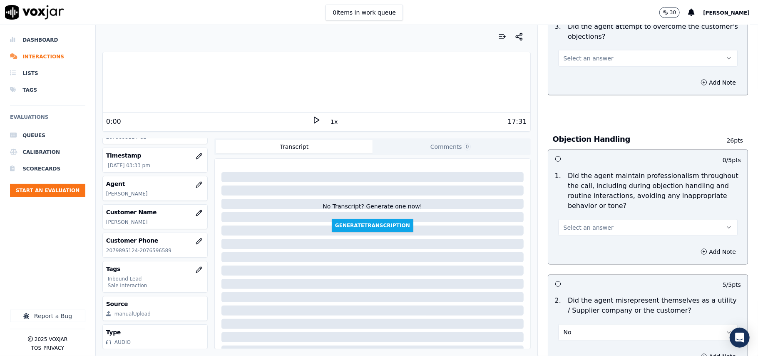
scroll to position [831, 0]
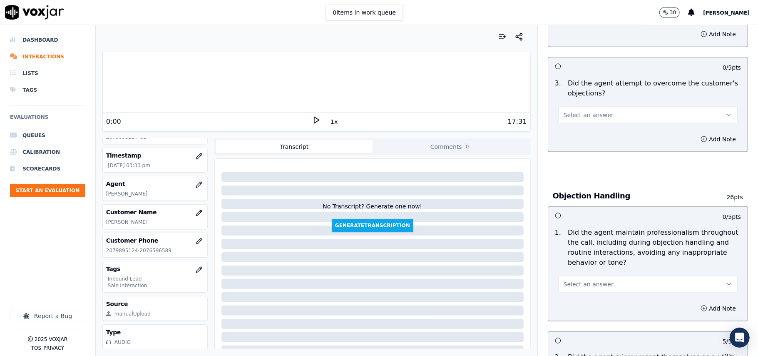
click at [572, 276] on button "Select an answer" at bounding box center [647, 284] width 179 height 17
click at [573, 264] on div "Yes" at bounding box center [630, 265] width 161 height 13
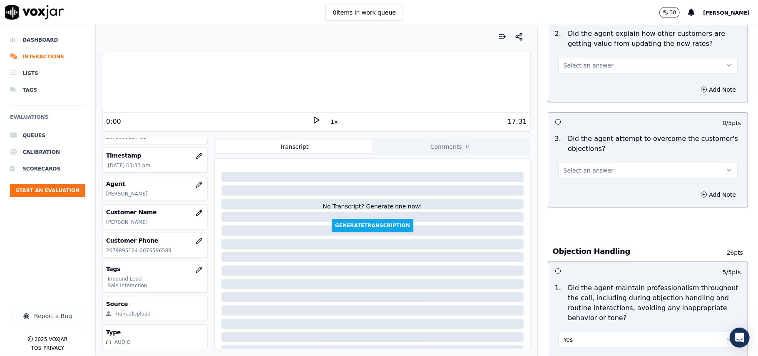
click at [577, 166] on span "Select an answer" at bounding box center [589, 170] width 50 height 8
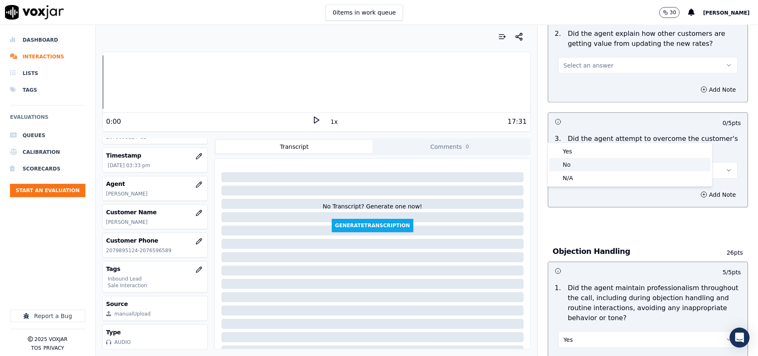
click at [577, 161] on div "No" at bounding box center [630, 164] width 161 height 13
drag, startPoint x: 573, startPoint y: 140, endPoint x: 573, endPoint y: 165, distance: 25.4
click at [573, 144] on div "0 / 5 pts 3 . Did the agent attempt to overcome the customer's objections? No A…" at bounding box center [648, 159] width 200 height 95
click at [572, 141] on div "3 . Did the agent attempt to overcome the customer's objections? No" at bounding box center [647, 156] width 199 height 52
click at [572, 162] on button "No" at bounding box center [647, 170] width 179 height 17
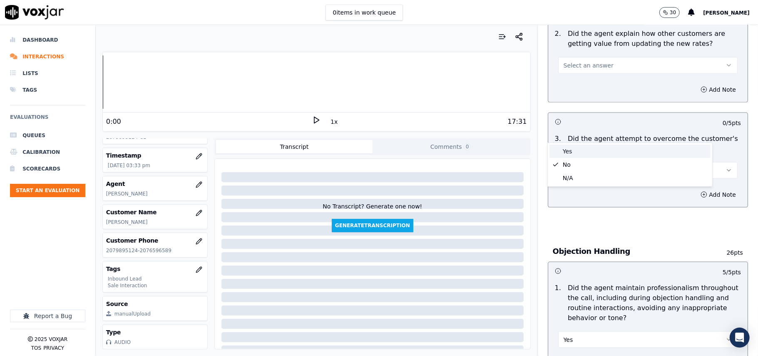
click at [570, 153] on div "Yes" at bounding box center [630, 150] width 161 height 13
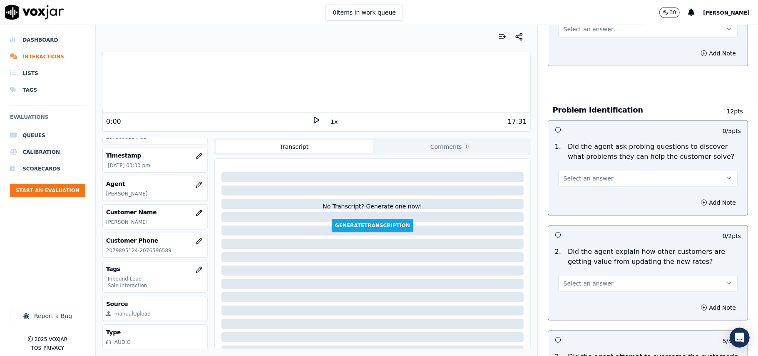
scroll to position [554, 0]
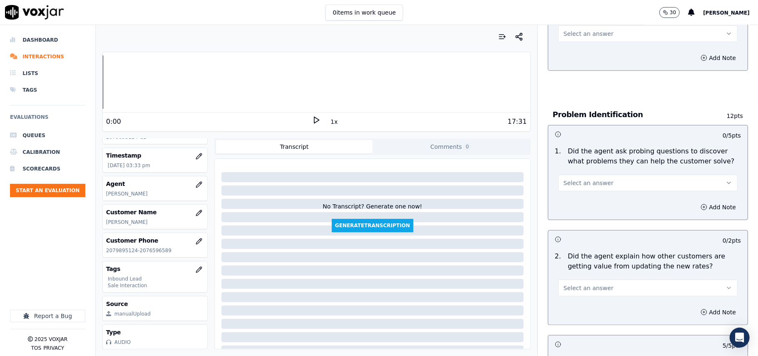
click at [580, 278] on div "Select an answer" at bounding box center [647, 287] width 179 height 18
click at [575, 284] on span "Select an answer" at bounding box center [589, 288] width 50 height 8
click at [555, 272] on div "Yes" at bounding box center [630, 267] width 161 height 13
click at [583, 174] on button "Select an answer" at bounding box center [647, 182] width 179 height 17
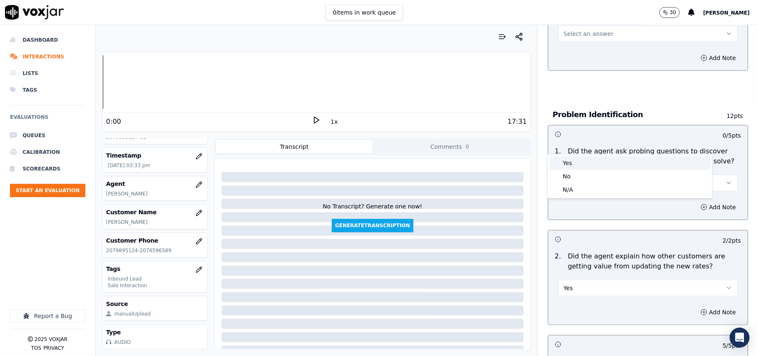
click at [580, 167] on div "Yes" at bounding box center [630, 162] width 161 height 13
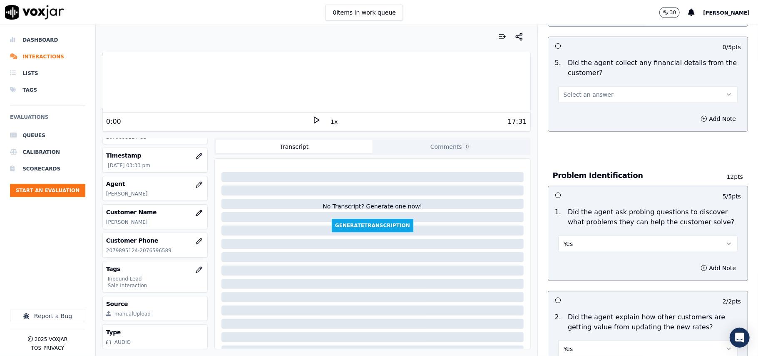
scroll to position [387, 0]
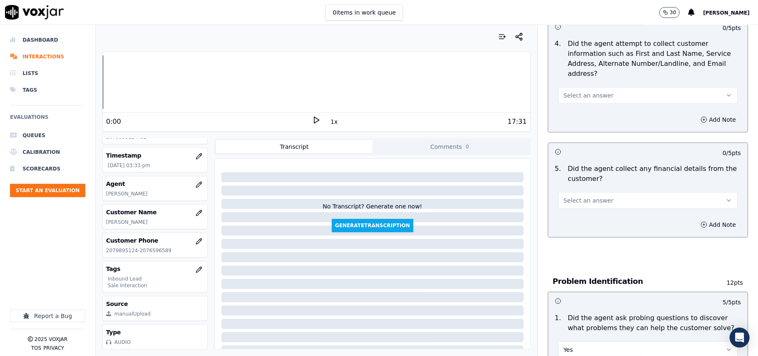
click at [573, 192] on button "Select an answer" at bounding box center [647, 200] width 179 height 17
click at [572, 194] on div "No" at bounding box center [630, 193] width 161 height 13
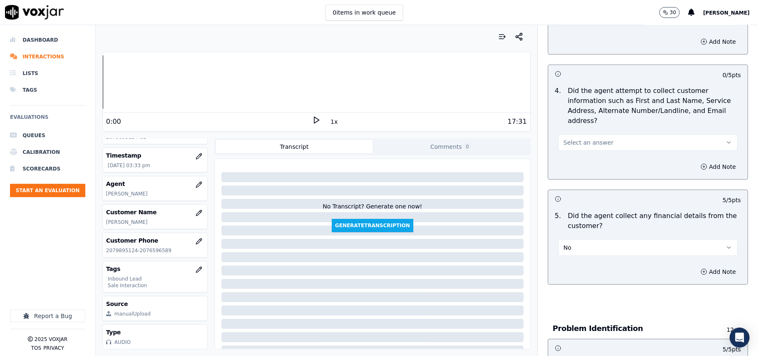
scroll to position [221, 0]
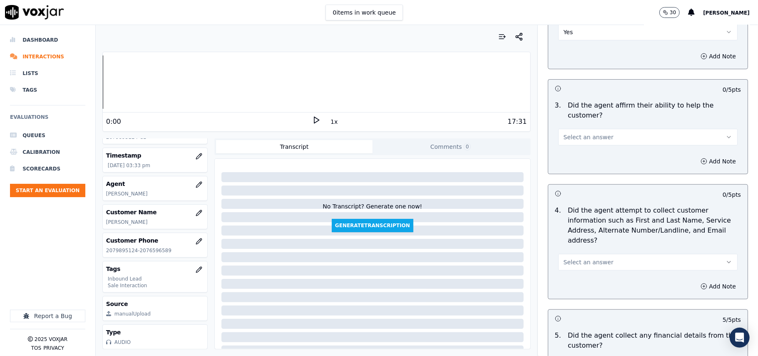
click at [577, 254] on button "Select an answer" at bounding box center [647, 262] width 179 height 17
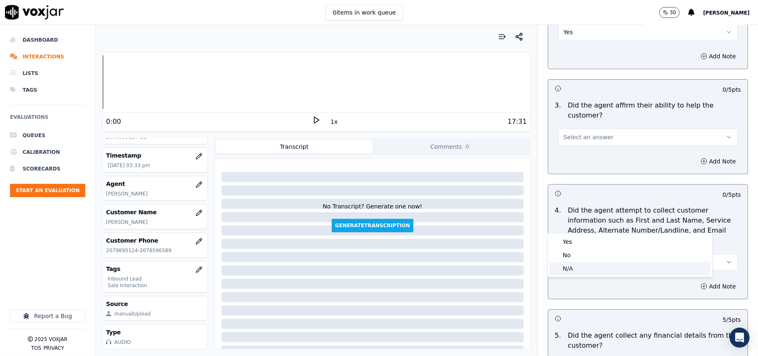
click at [572, 264] on div "N/A" at bounding box center [630, 267] width 161 height 13
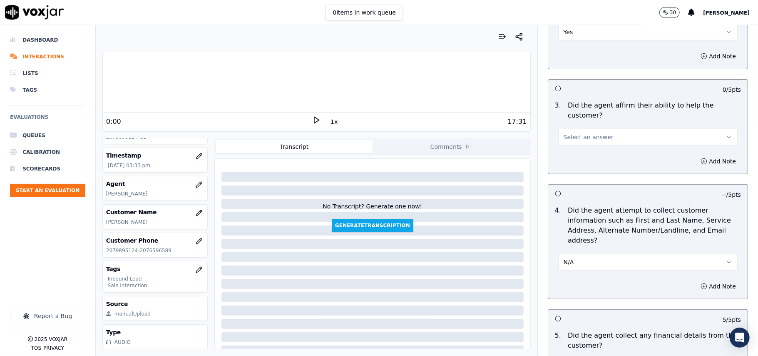
click at [580, 254] on button "N/A" at bounding box center [647, 262] width 179 height 17
click at [580, 242] on div "Yes" at bounding box center [630, 241] width 161 height 13
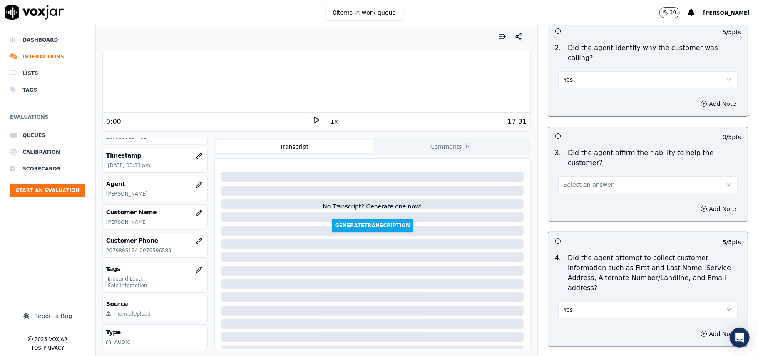
scroll to position [110, 0]
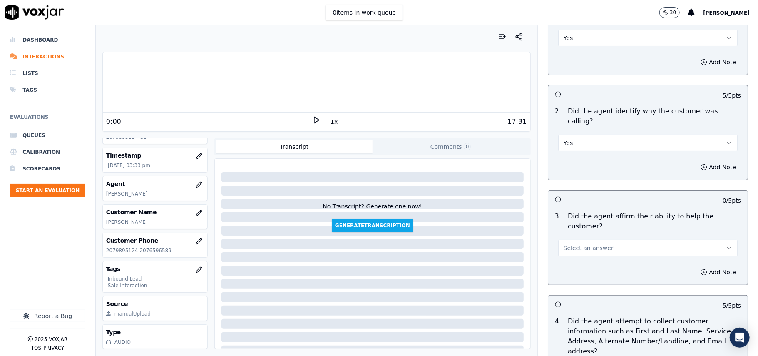
click at [569, 244] on span "Select an answer" at bounding box center [589, 248] width 50 height 8
click at [570, 237] on div "Yes" at bounding box center [630, 237] width 161 height 13
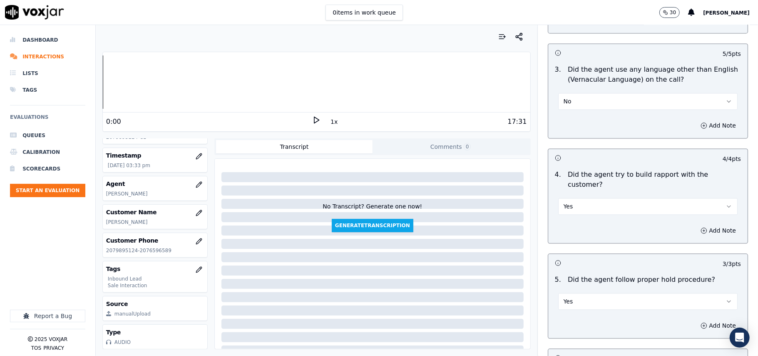
scroll to position [2330, 0]
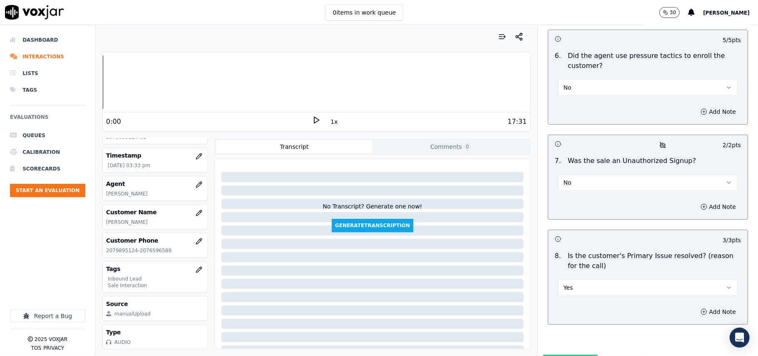
click at [580, 354] on button "Submit Scores" at bounding box center [570, 361] width 55 height 15
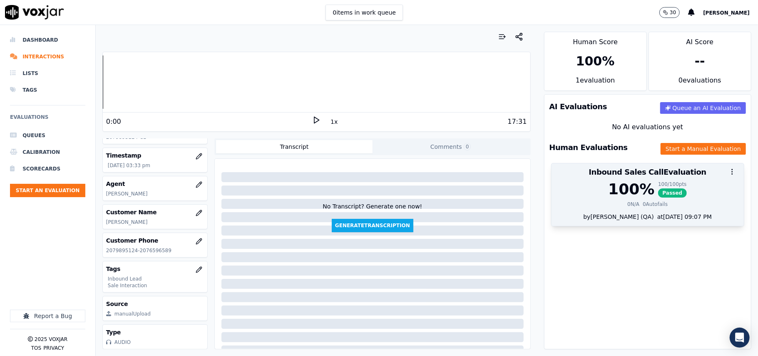
click at [557, 194] on div "100 % 100 / 100 pts Passed" at bounding box center [648, 189] width 182 height 17
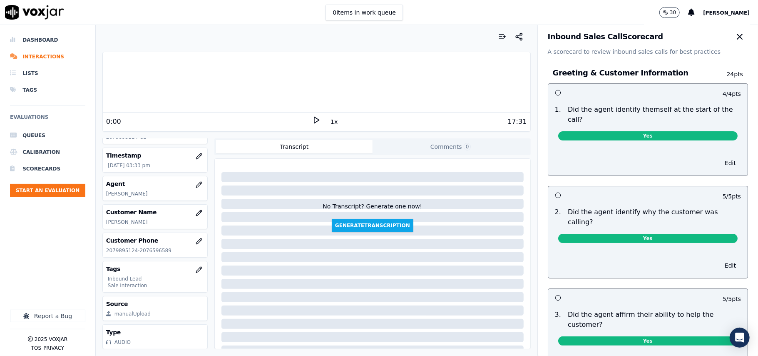
scroll to position [0, 0]
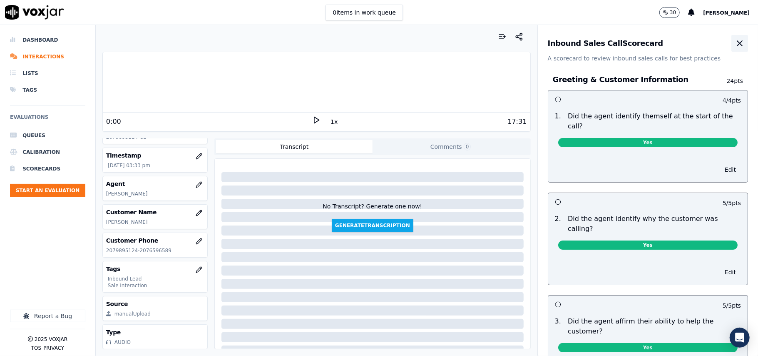
click at [735, 44] on icon "button" at bounding box center [740, 43] width 10 height 10
